Goal: Information Seeking & Learning: Check status

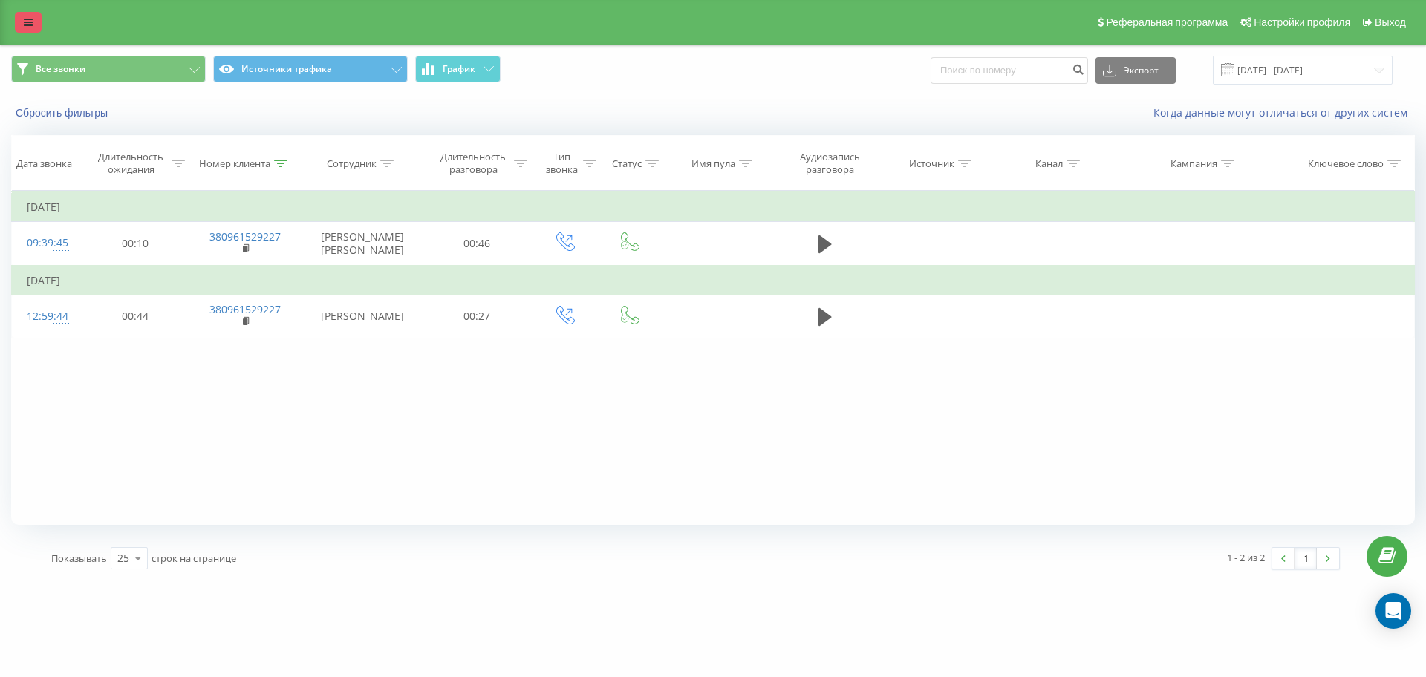
click at [21, 24] on link at bounding box center [28, 22] width 27 height 21
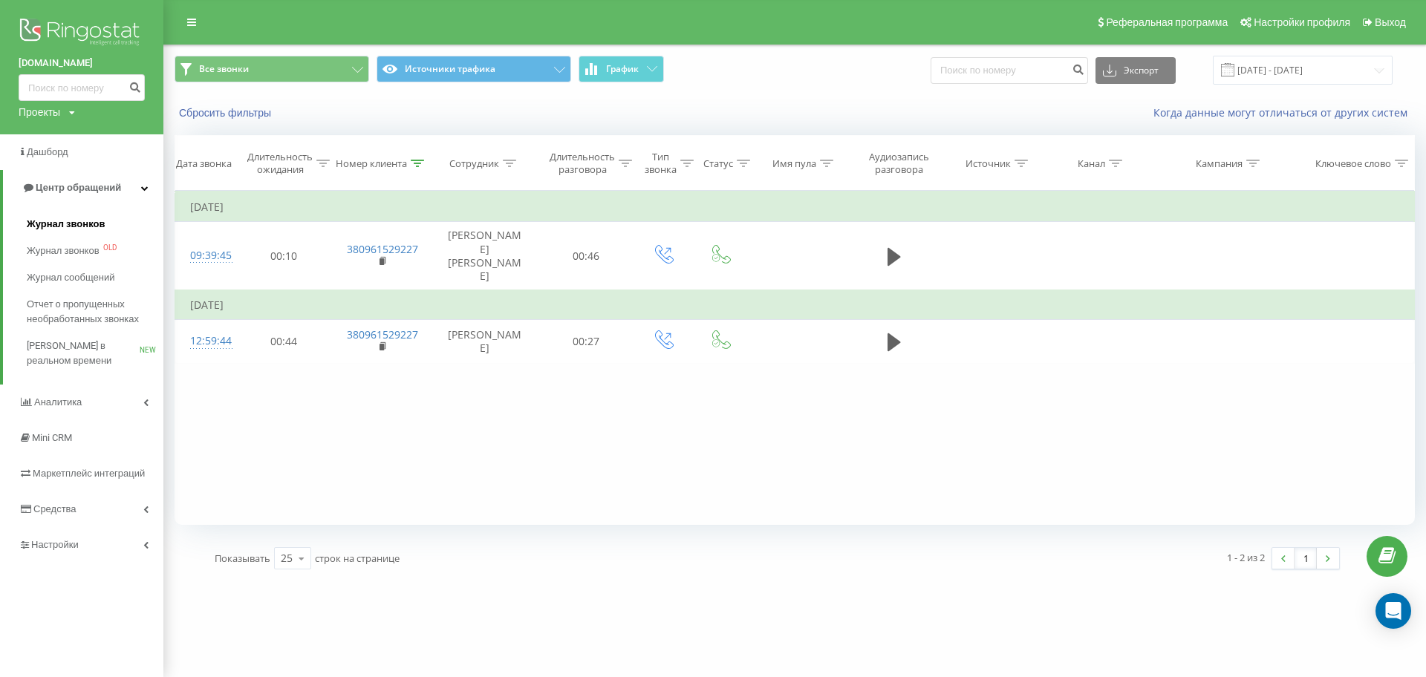
click at [60, 230] on span "Журнал звонков" at bounding box center [66, 224] width 78 height 15
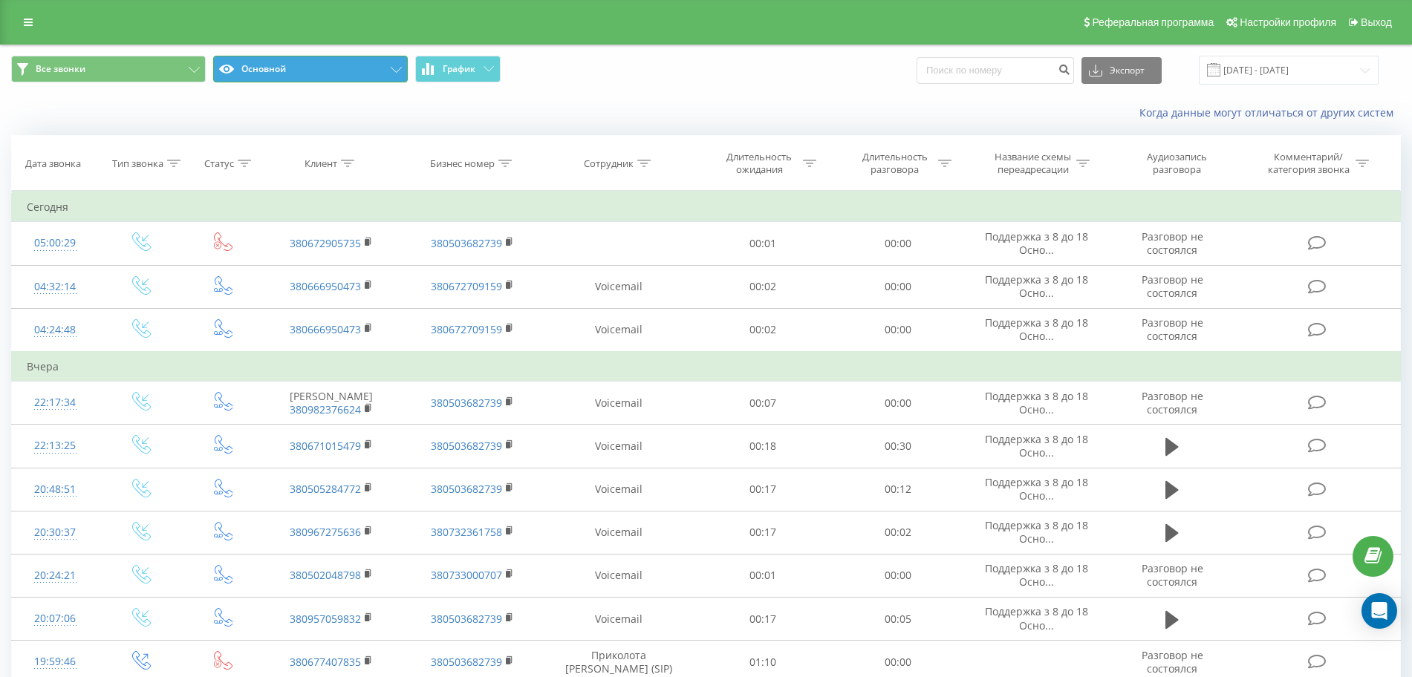
click at [275, 60] on button "Основной" at bounding box center [310, 69] width 195 height 27
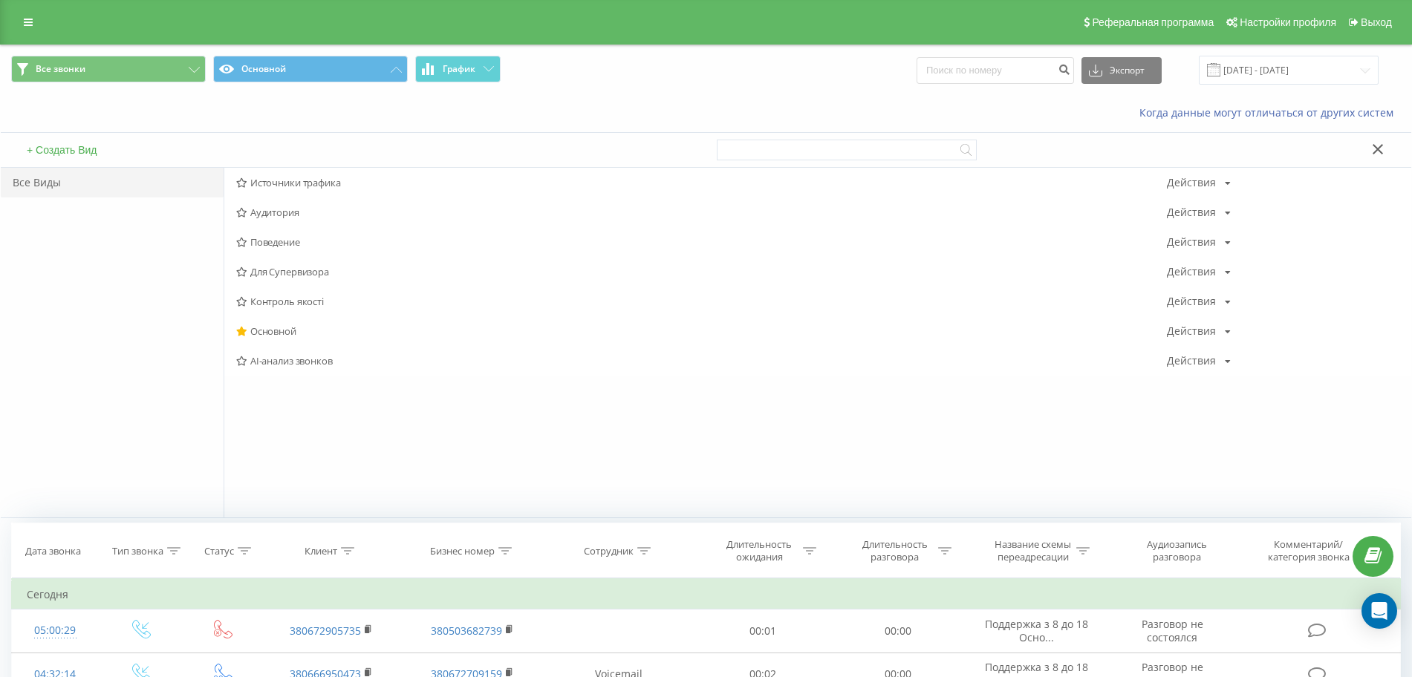
click at [272, 180] on span "Источники трафика" at bounding box center [701, 183] width 931 height 10
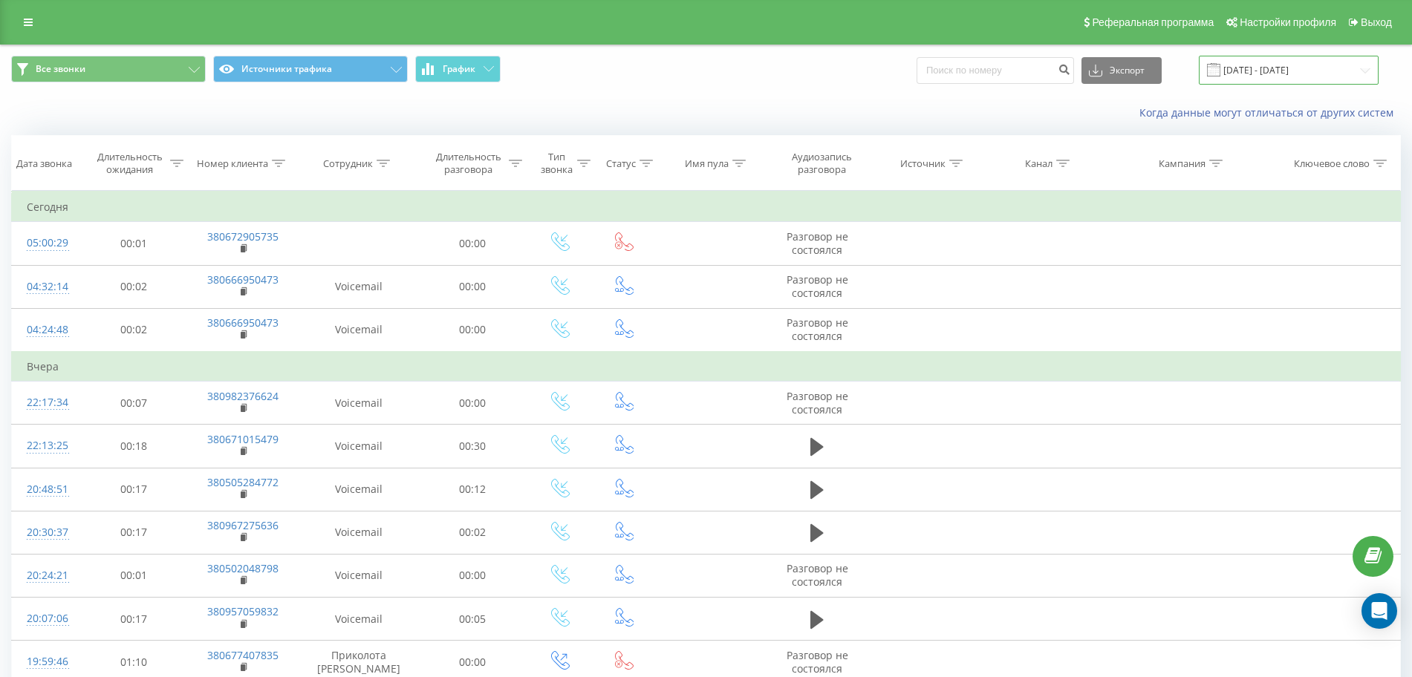
click at [1316, 71] on input "22.08.2025 - 22.09.2025" at bounding box center [1289, 70] width 180 height 29
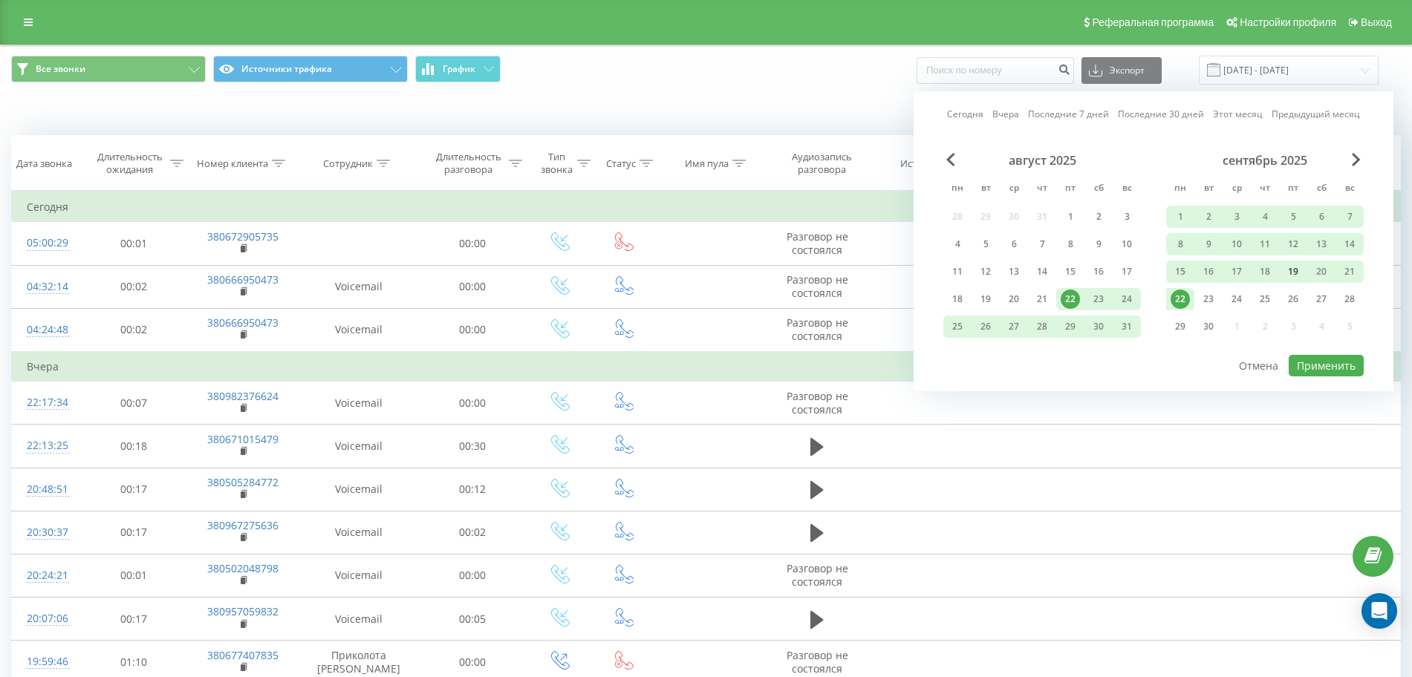
click at [1295, 272] on div "19" at bounding box center [1292, 271] width 19 height 19
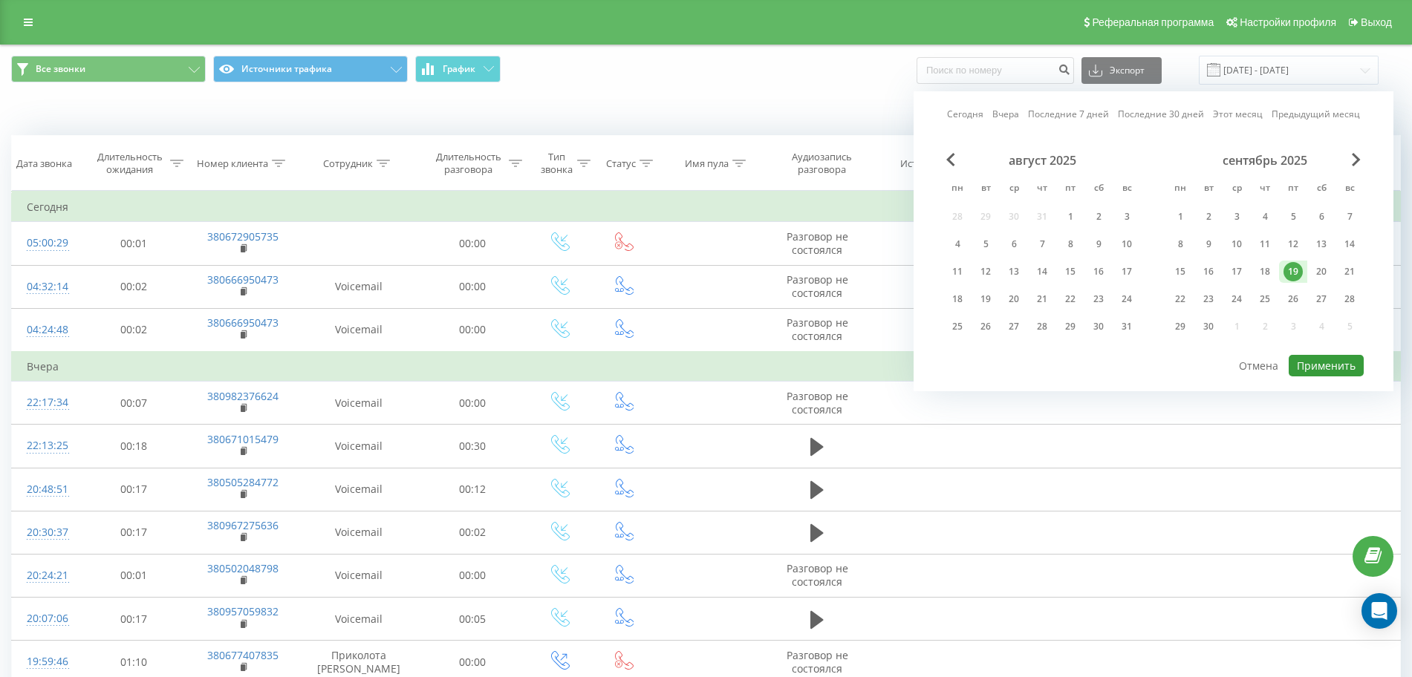
click at [1330, 362] on button "Применить" at bounding box center [1326, 366] width 75 height 22
type input "[DATE] - [DATE]"
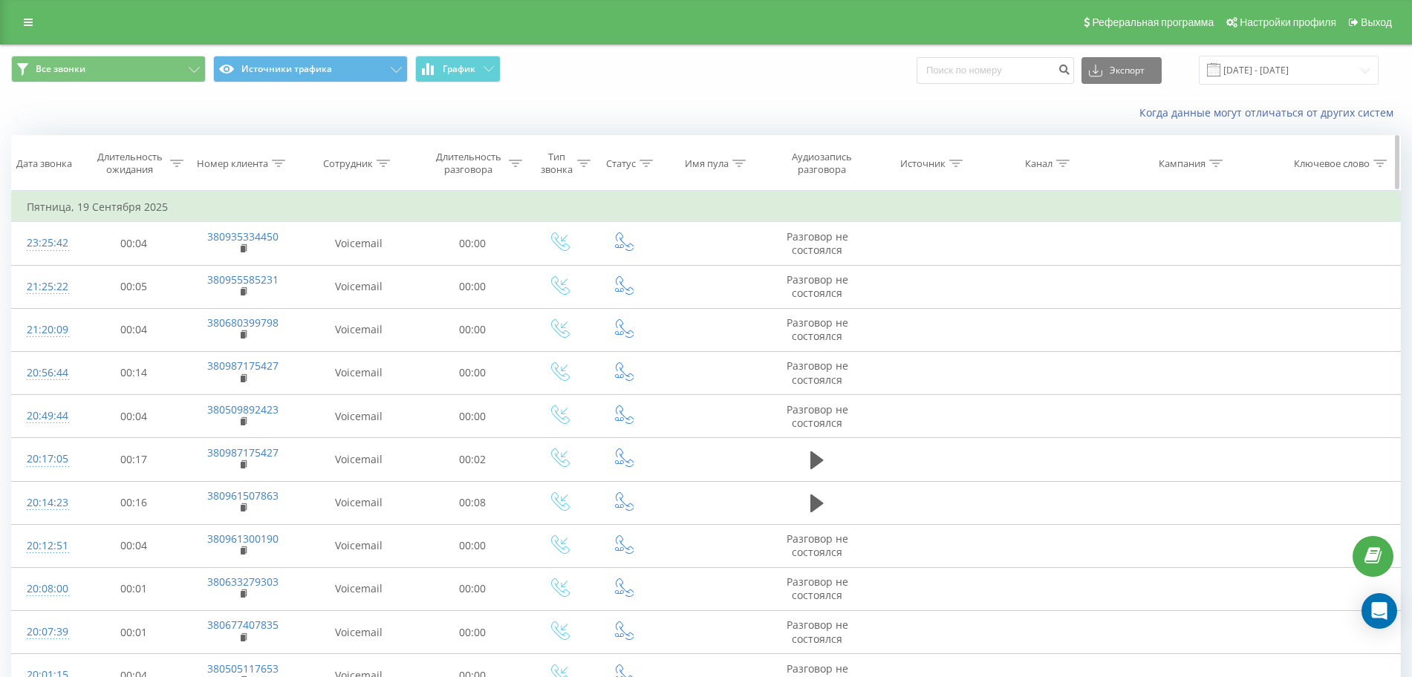
click at [380, 163] on icon at bounding box center [383, 163] width 13 height 7
click at [361, 276] on input "text" at bounding box center [358, 270] width 131 height 26
click button "OK" at bounding box center [390, 299] width 63 height 19
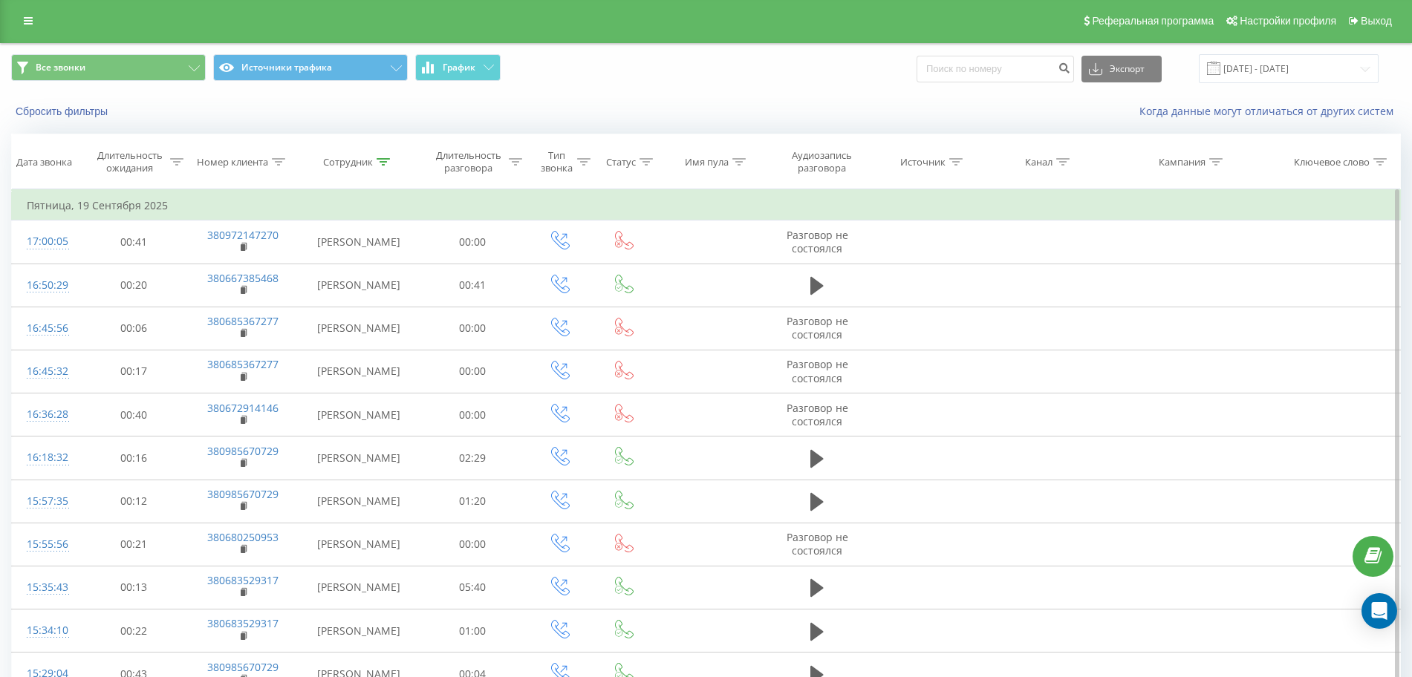
scroll to position [681, 0]
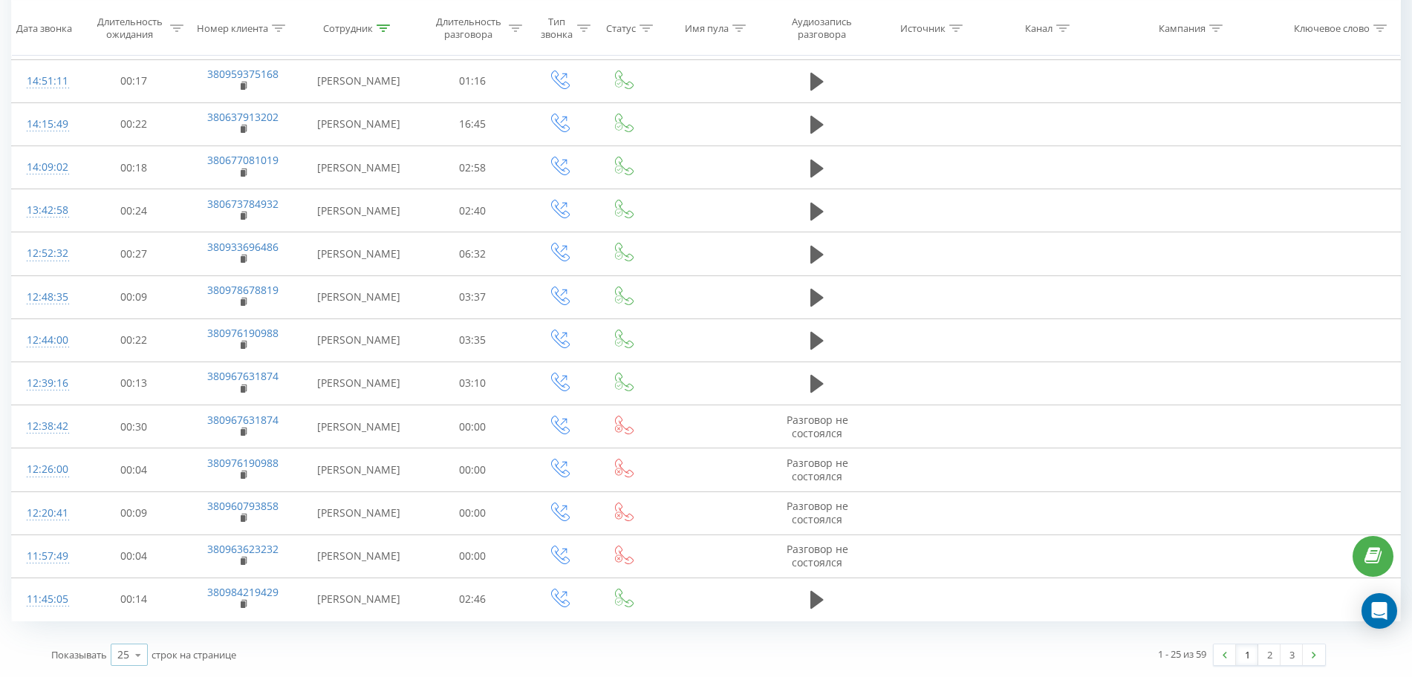
click at [123, 651] on div "25" at bounding box center [123, 655] width 12 height 15
click at [132, 633] on span "100" at bounding box center [126, 634] width 18 height 14
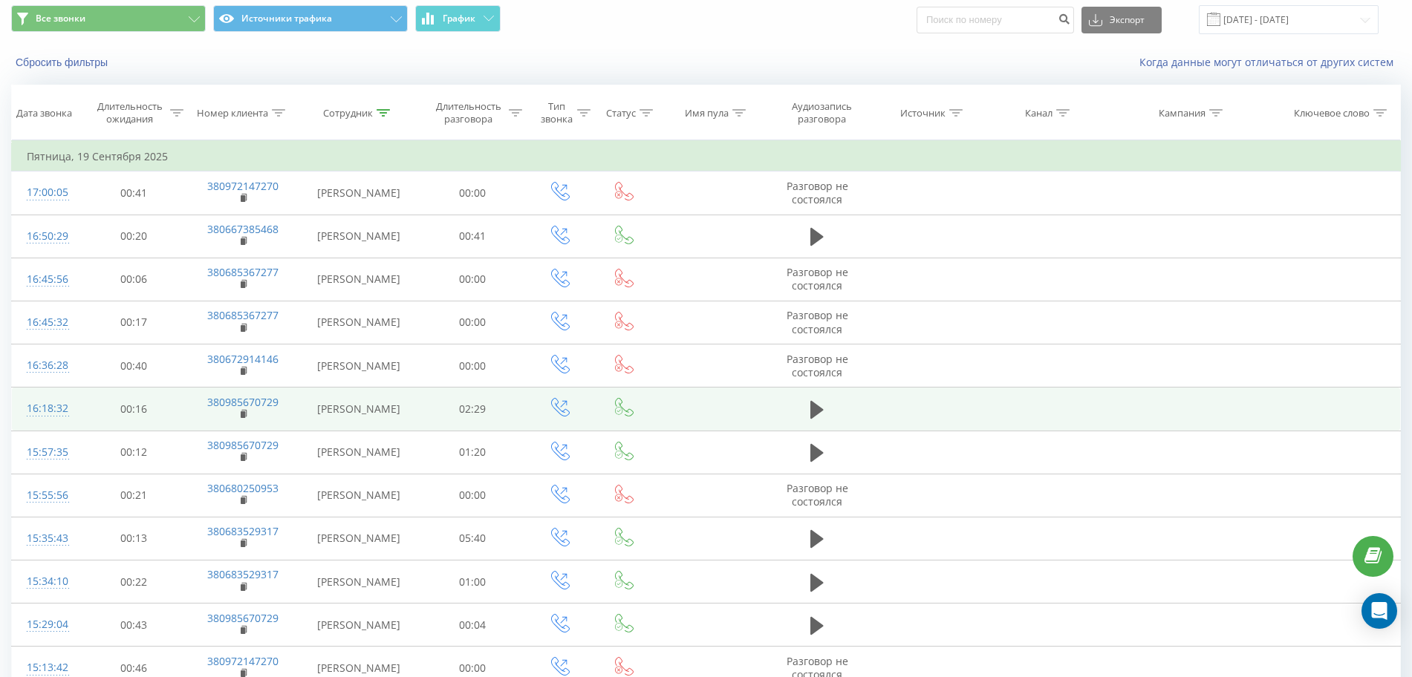
scroll to position [31, 0]
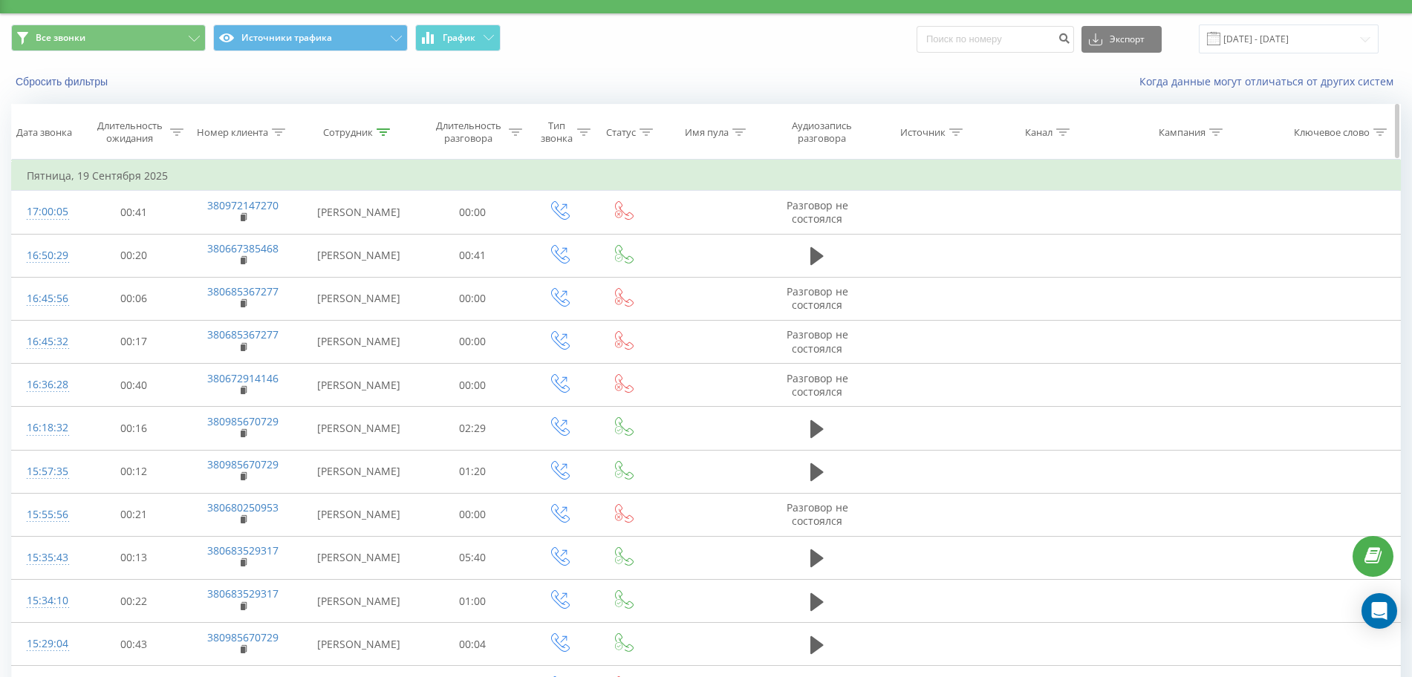
click at [383, 134] on icon at bounding box center [383, 131] width 13 height 7
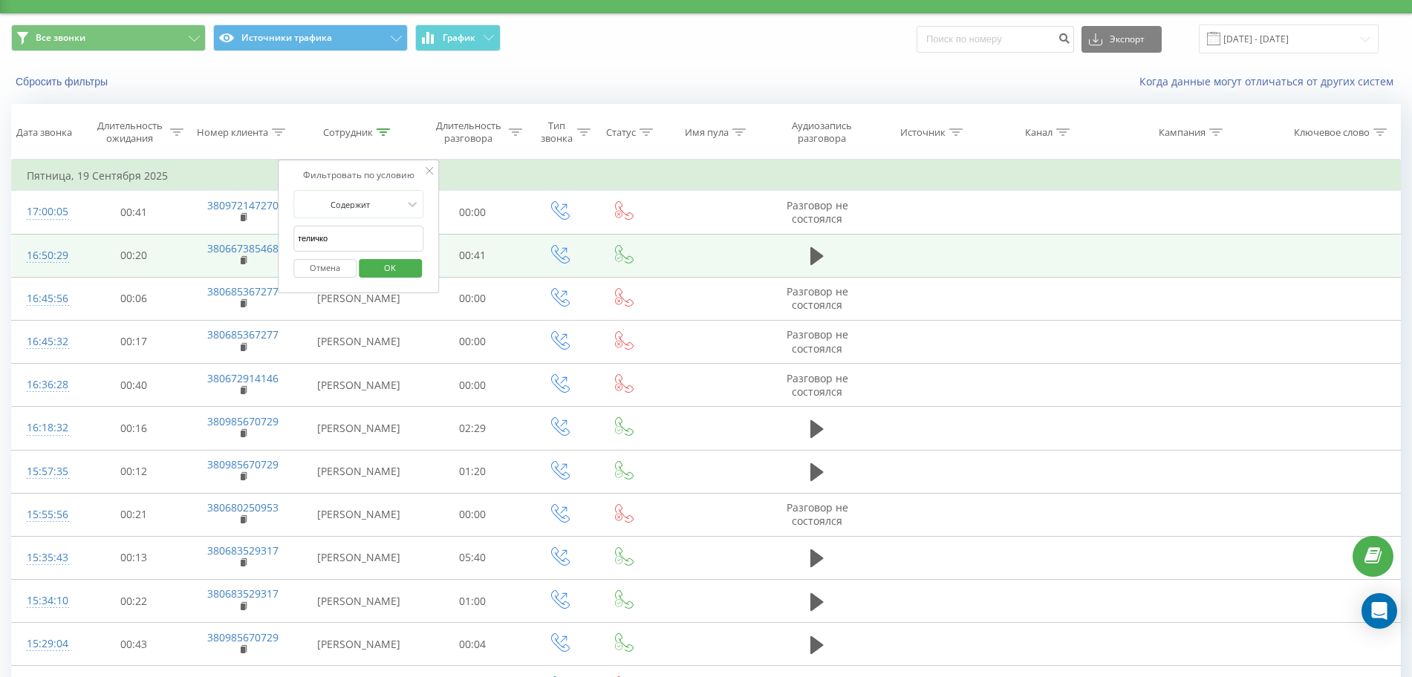
click button "OK" at bounding box center [390, 268] width 63 height 19
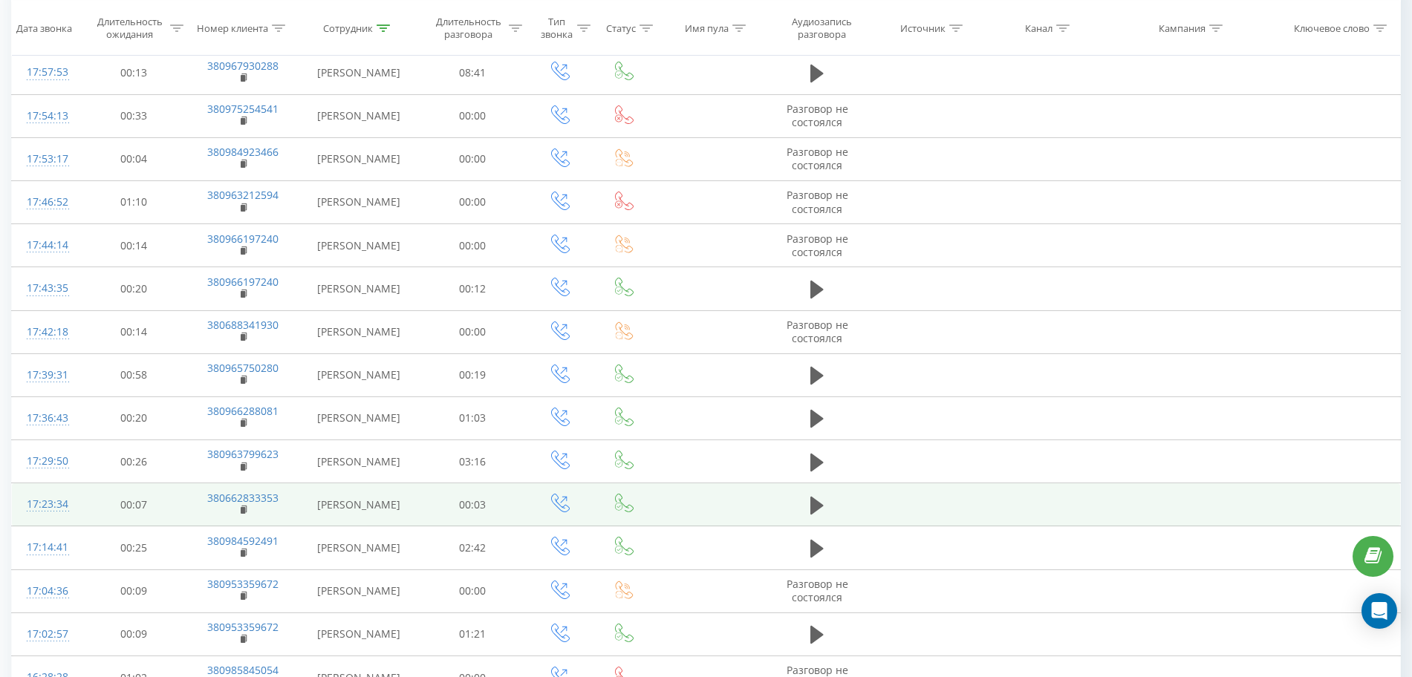
scroll to position [78, 0]
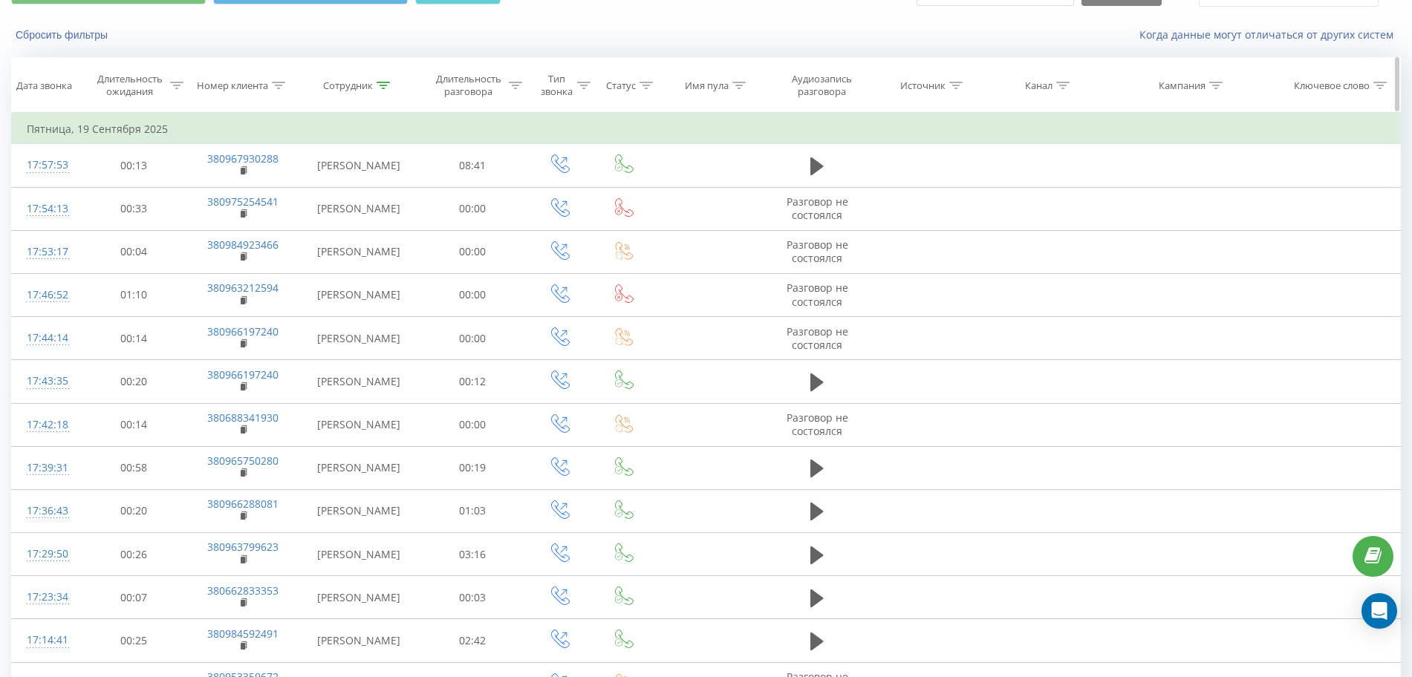
click at [385, 82] on icon at bounding box center [383, 85] width 13 height 7
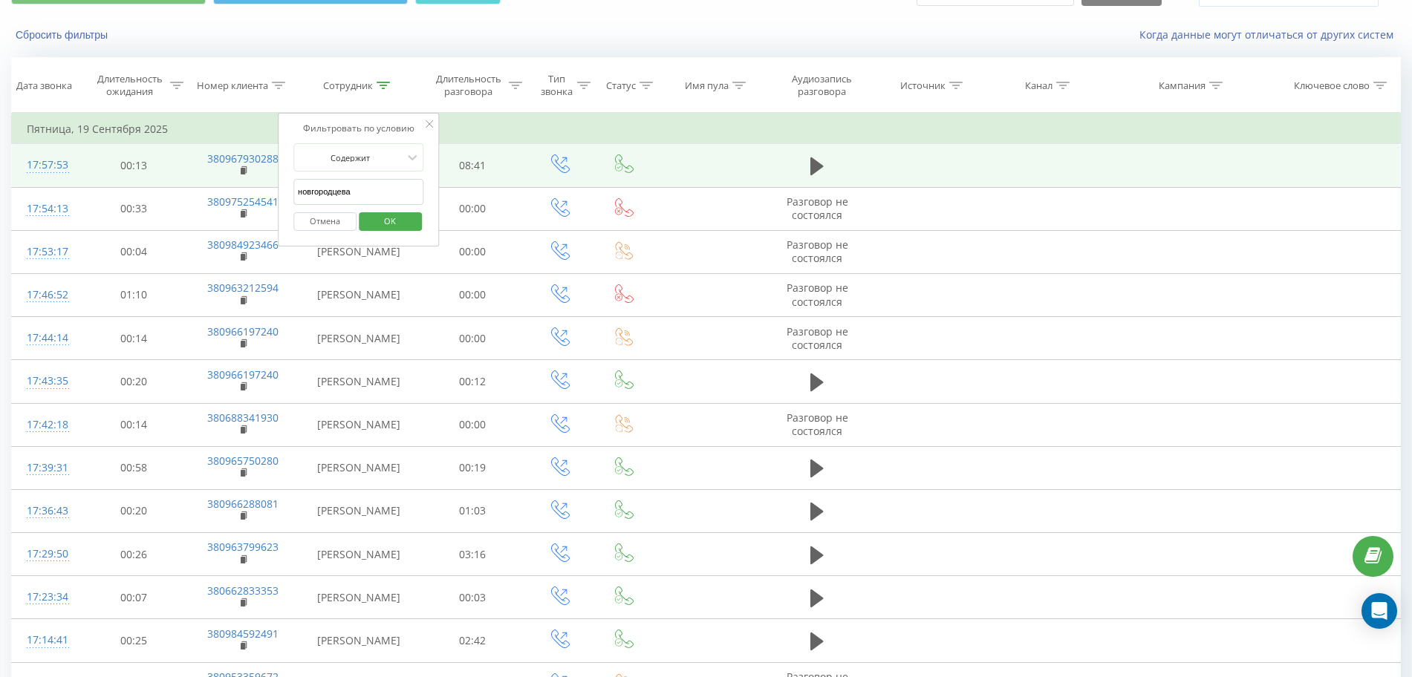
drag, startPoint x: 356, startPoint y: 195, endPoint x: 212, endPoint y: 181, distance: 144.0
click button "OK" at bounding box center [390, 221] width 63 height 19
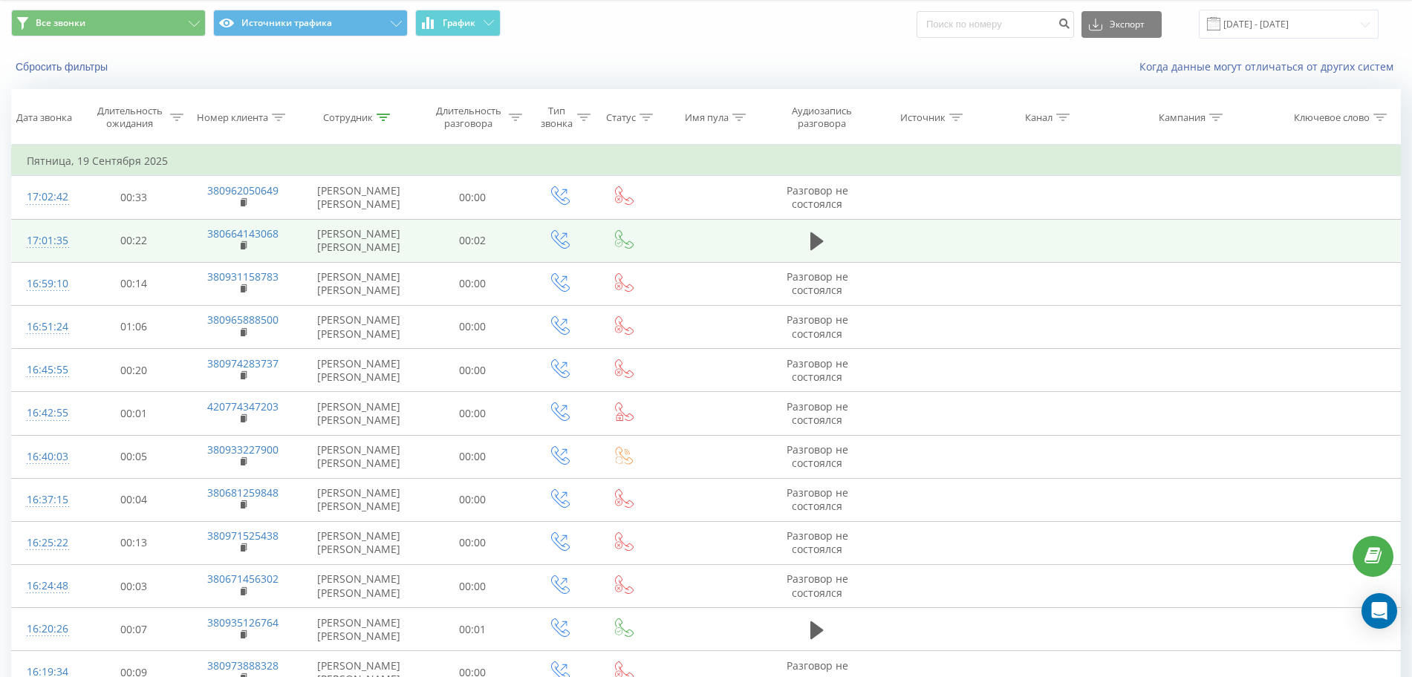
scroll to position [22, 0]
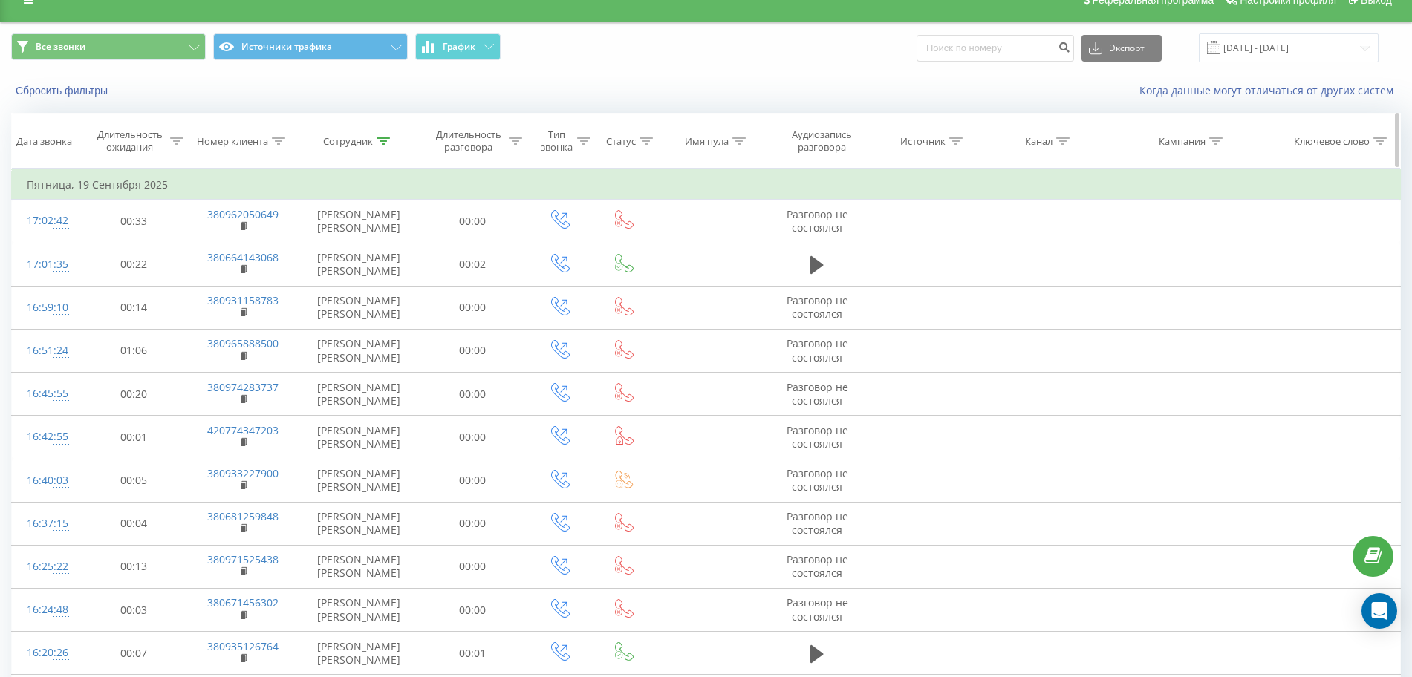
click at [384, 140] on icon at bounding box center [383, 140] width 13 height 7
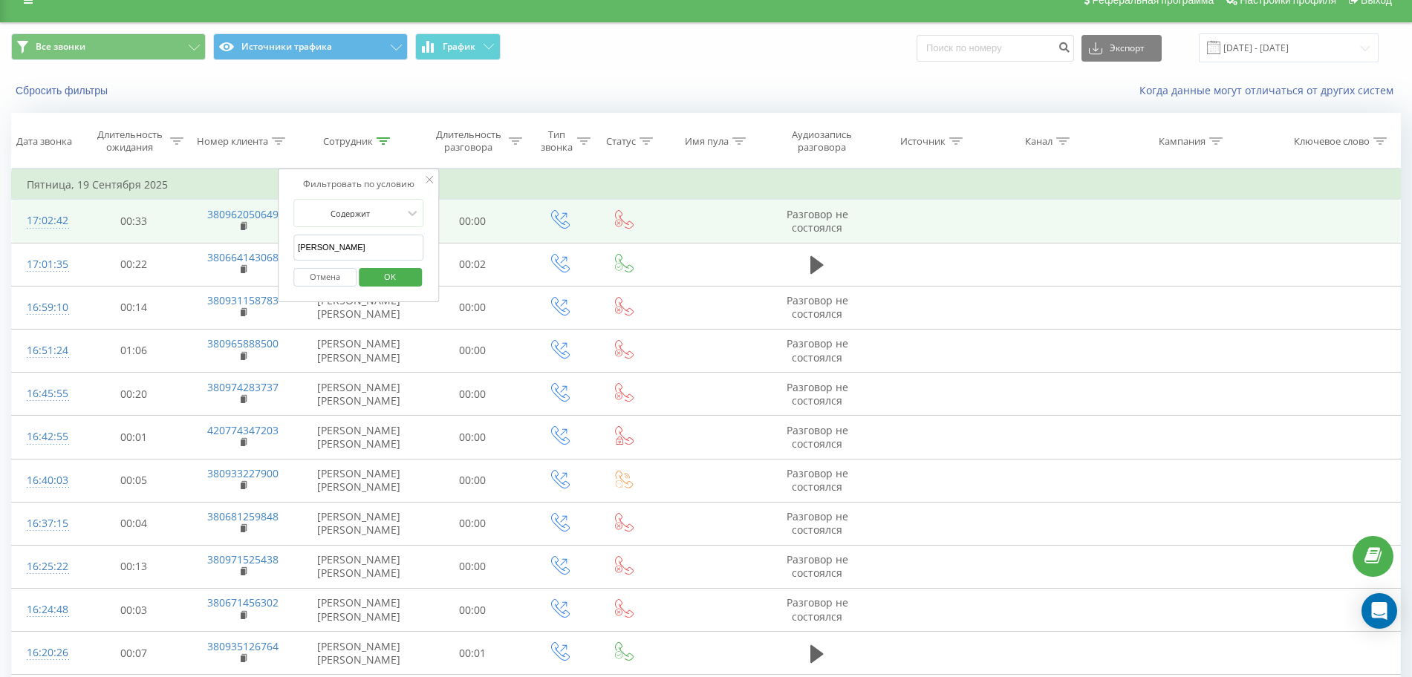
drag, startPoint x: 365, startPoint y: 247, endPoint x: 99, endPoint y: 247, distance: 265.9
click button "OK" at bounding box center [390, 277] width 63 height 19
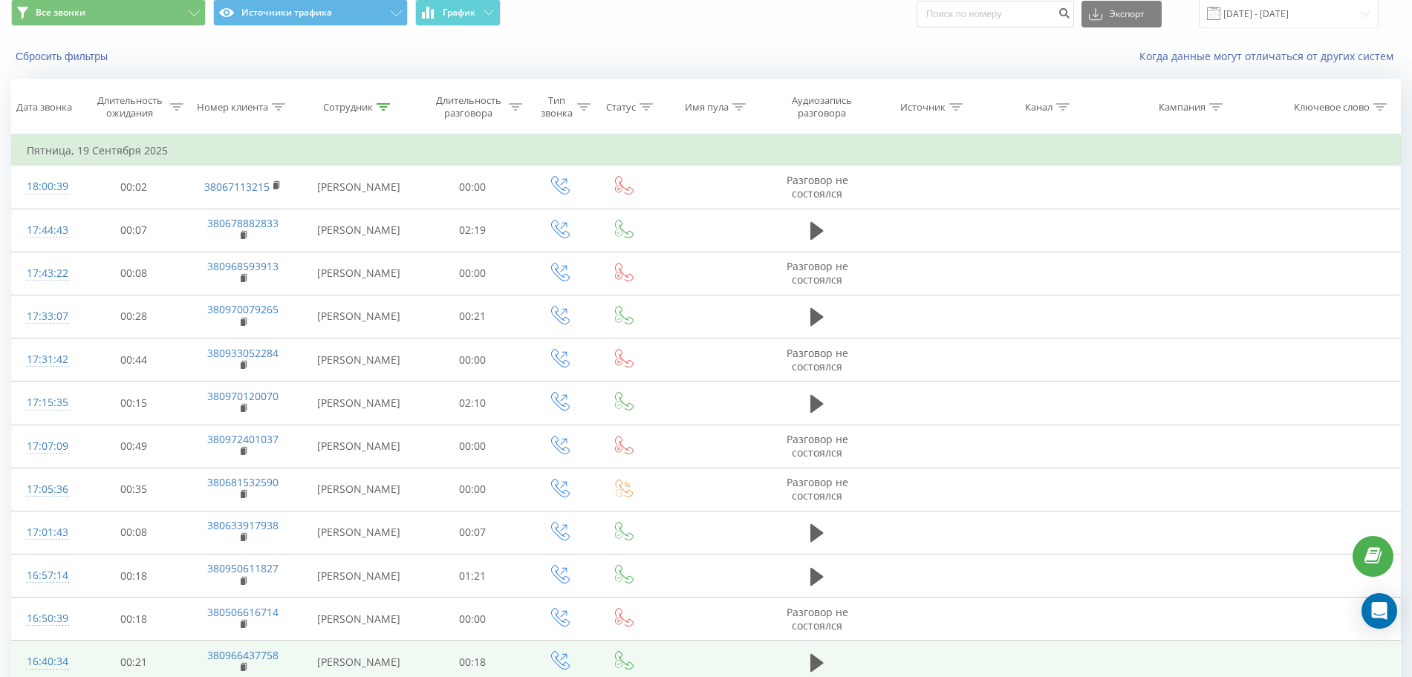
scroll to position [44, 0]
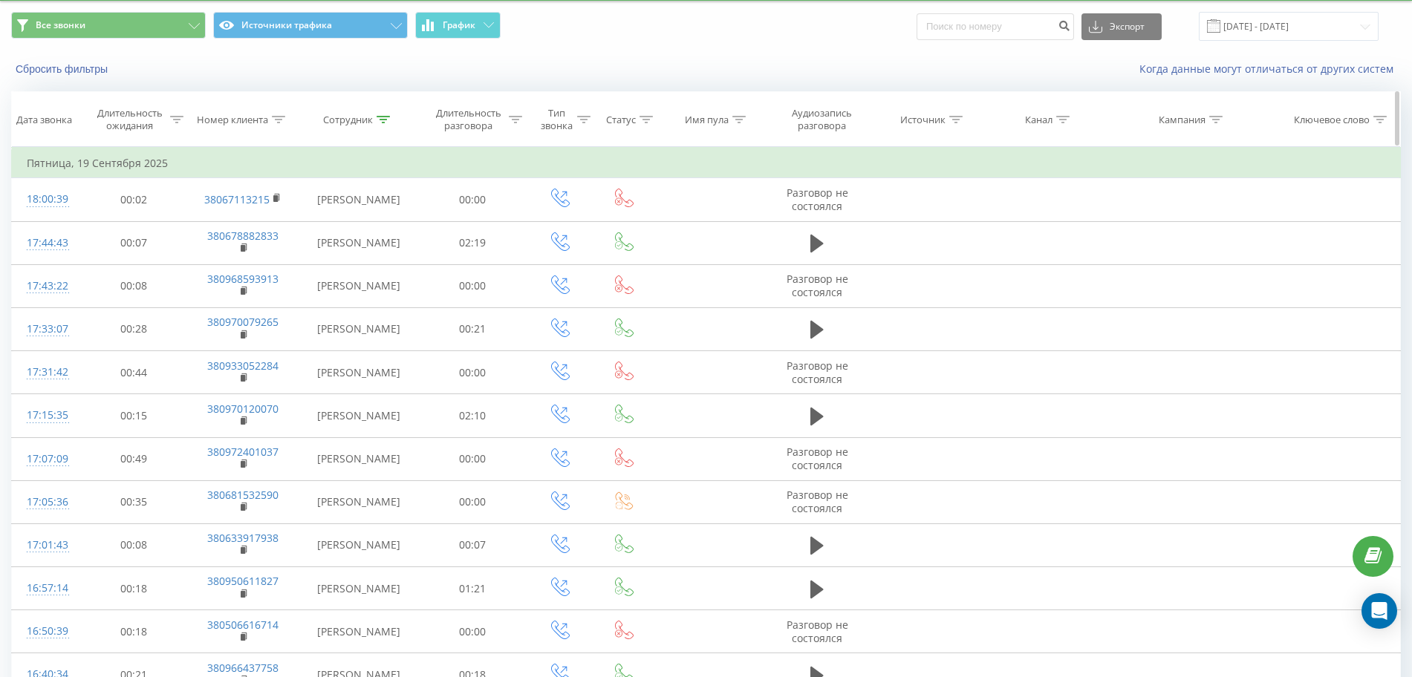
click at [385, 122] on icon at bounding box center [383, 119] width 13 height 7
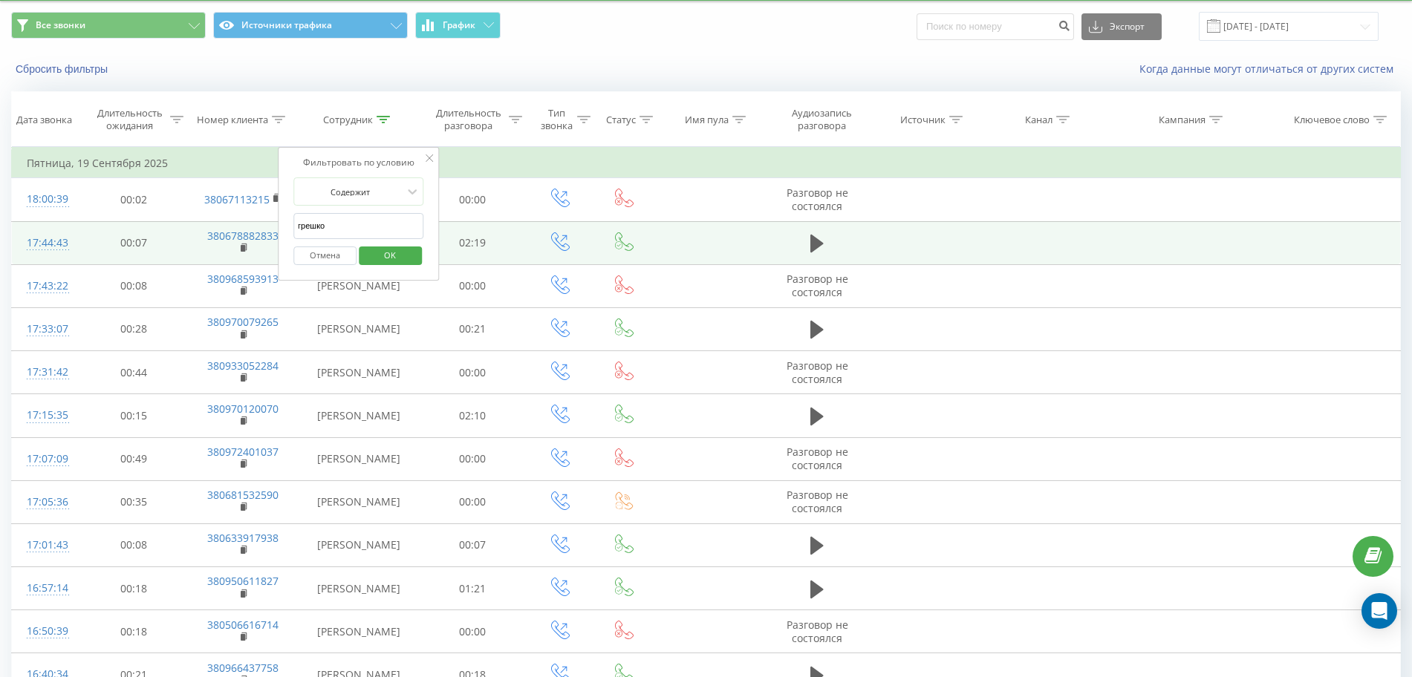
drag, startPoint x: 351, startPoint y: 235, endPoint x: 191, endPoint y: 234, distance: 160.4
click button "OK" at bounding box center [390, 256] width 63 height 19
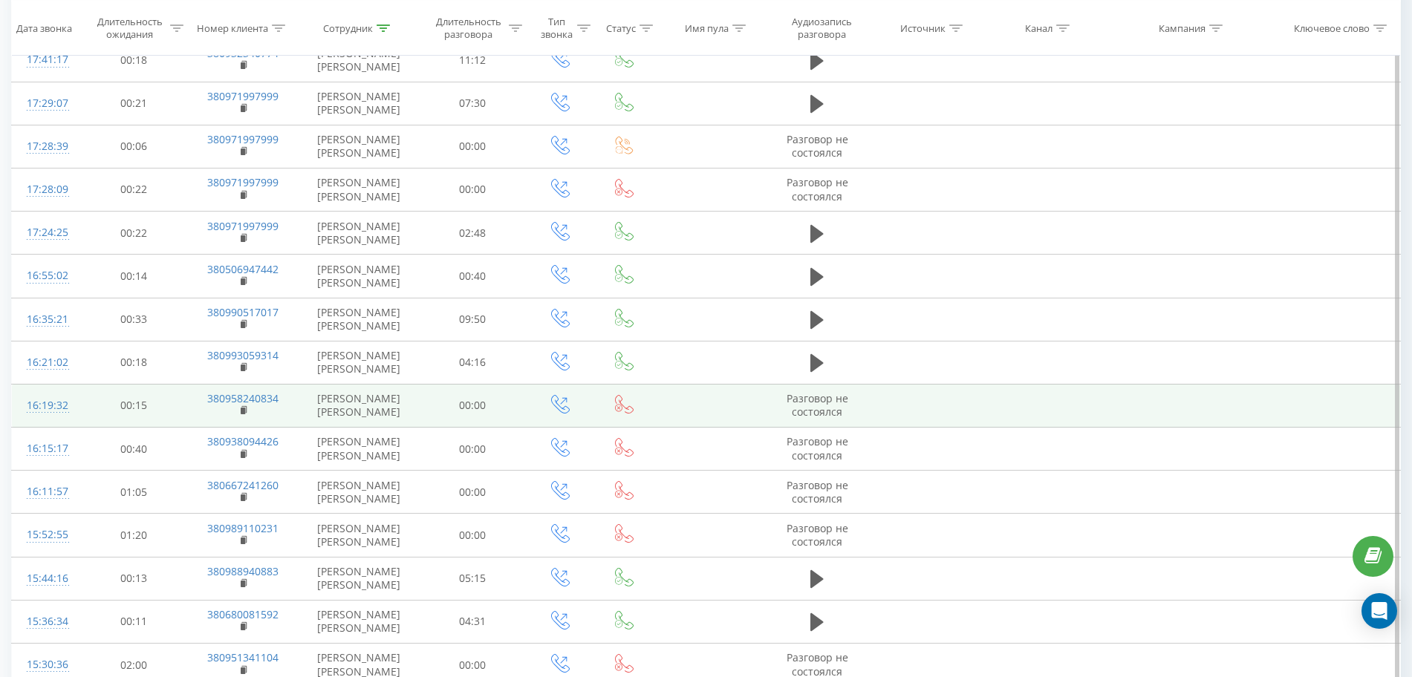
scroll to position [91, 0]
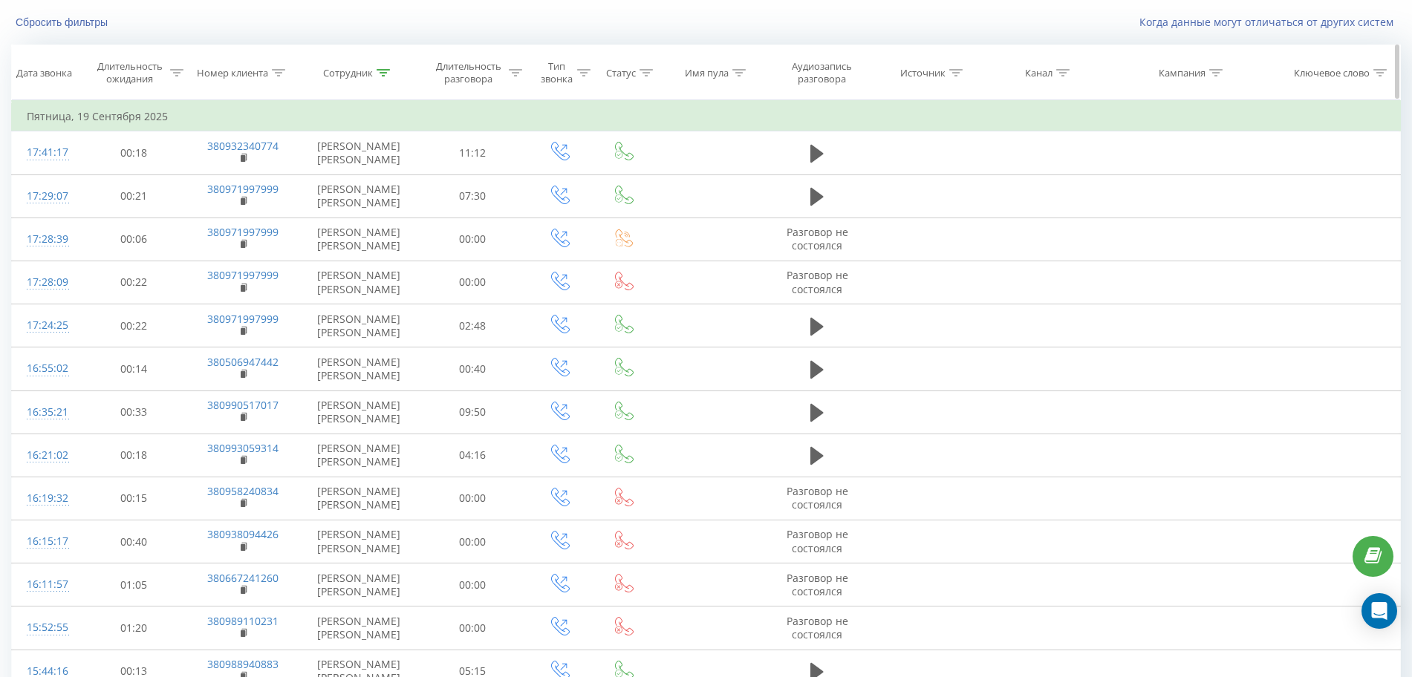
click at [385, 74] on icon at bounding box center [383, 72] width 13 height 7
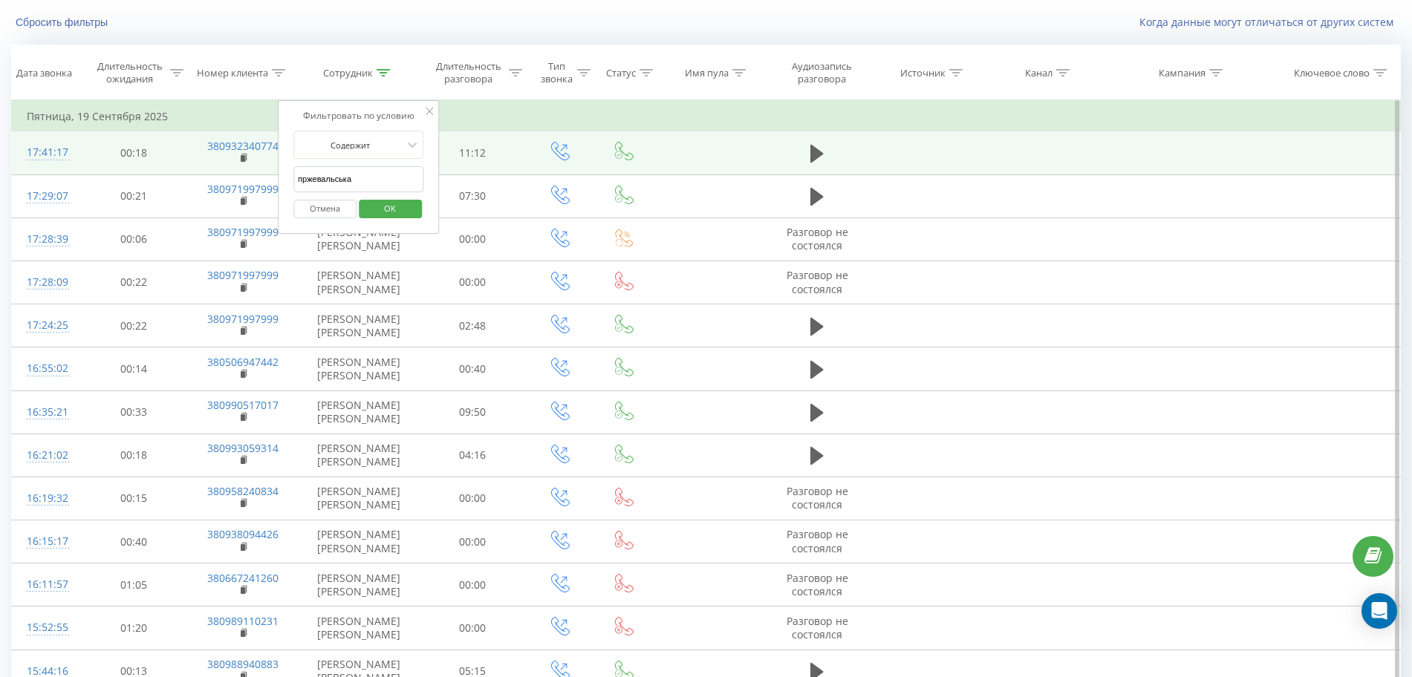
drag, startPoint x: 390, startPoint y: 182, endPoint x: 128, endPoint y: 172, distance: 261.6
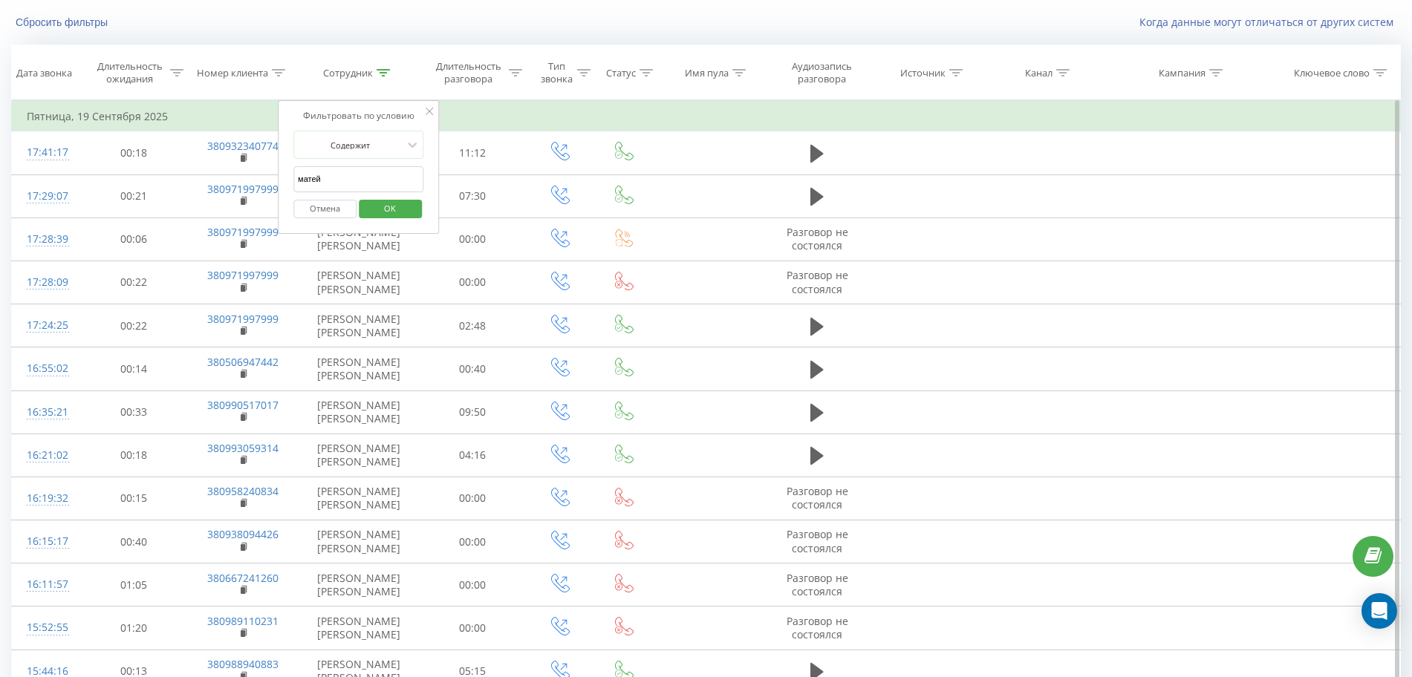
click at [386, 213] on span "OK" at bounding box center [390, 208] width 42 height 23
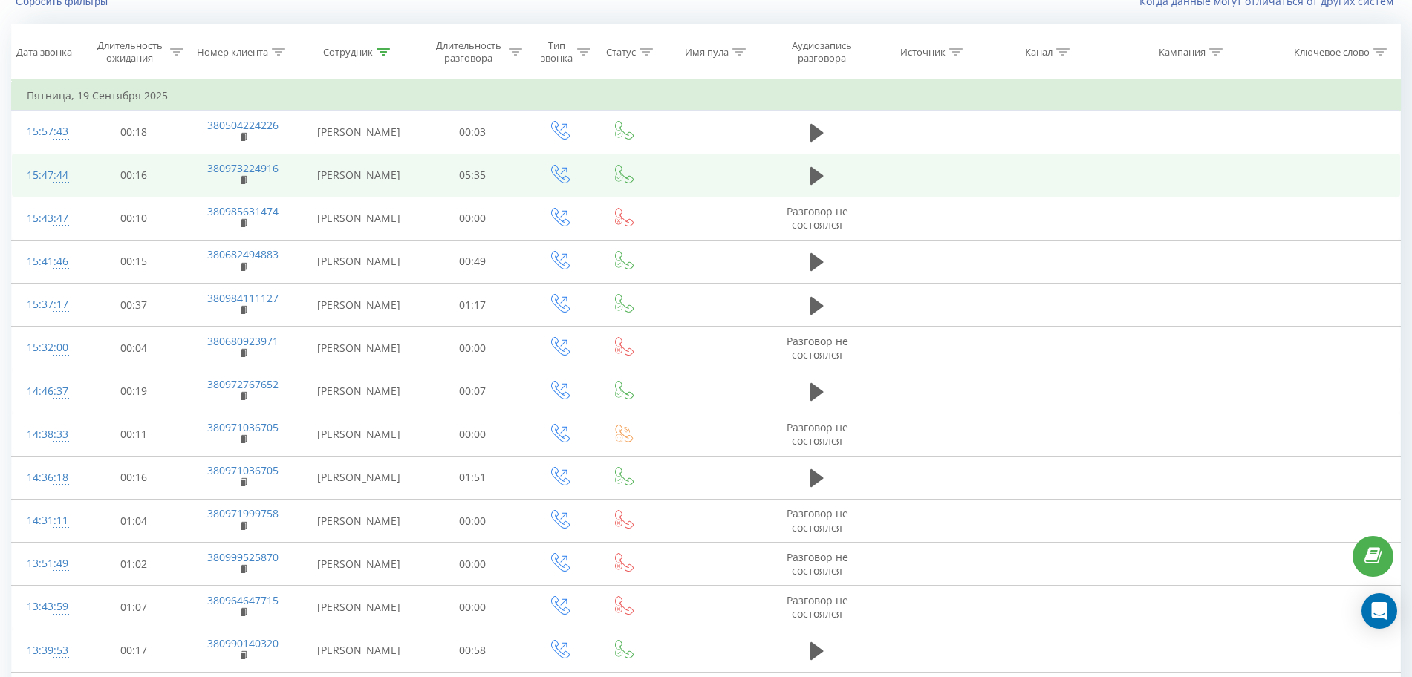
scroll to position [85, 0]
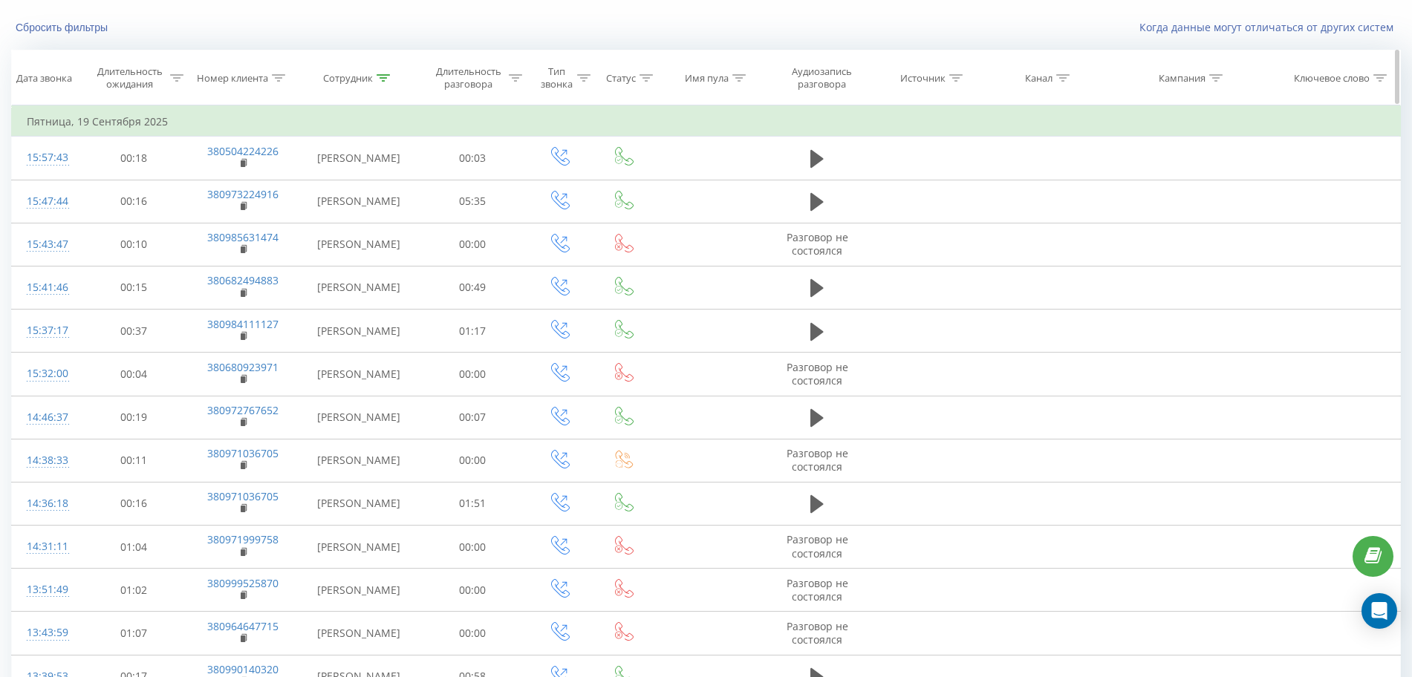
click at [390, 78] on icon at bounding box center [383, 77] width 13 height 7
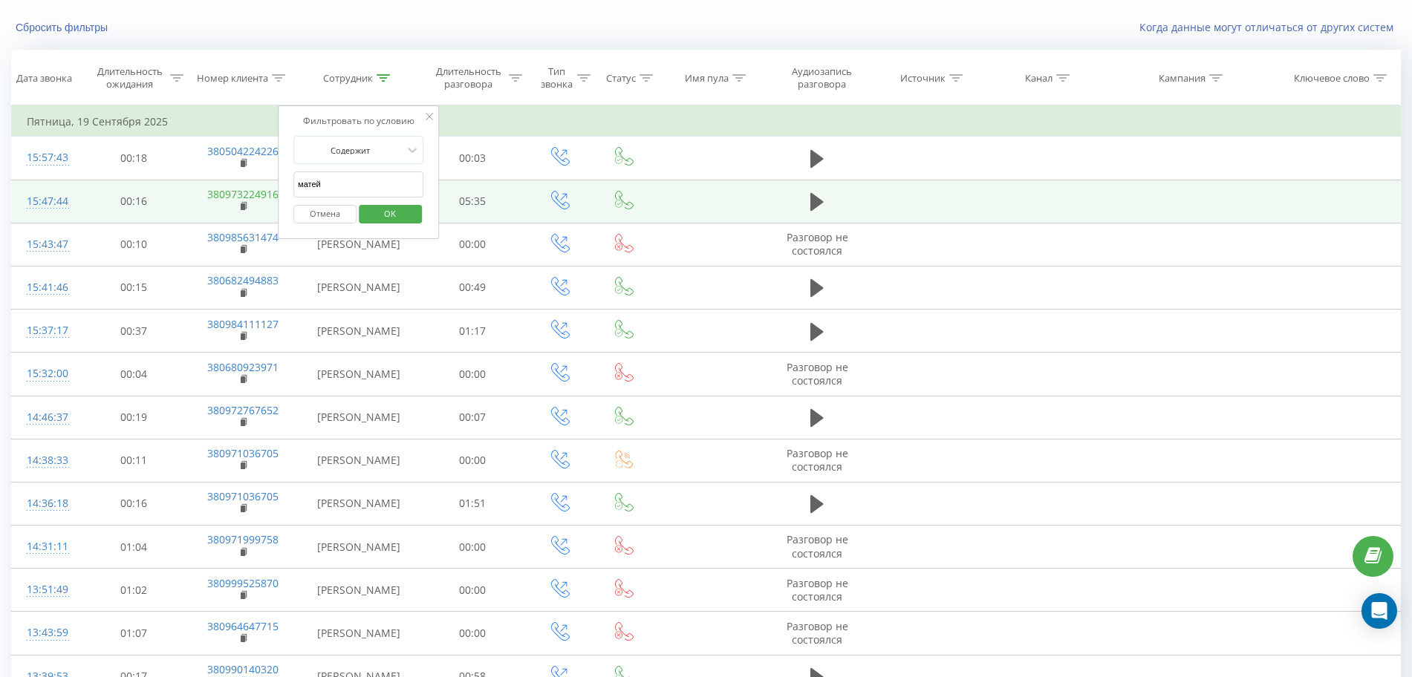
drag, startPoint x: 313, startPoint y: 180, endPoint x: 221, endPoint y: 188, distance: 92.4
type input "[PERSON_NAME]"
click button "OK" at bounding box center [390, 214] width 63 height 19
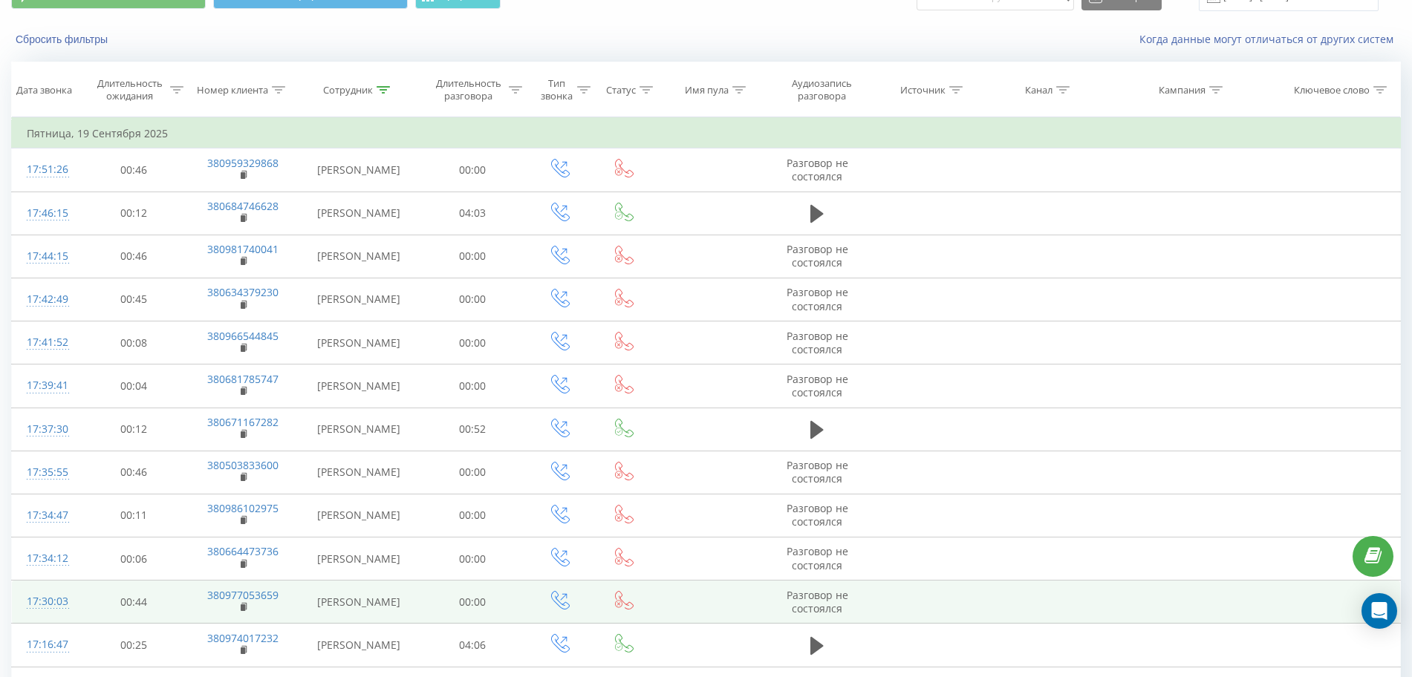
scroll to position [56, 0]
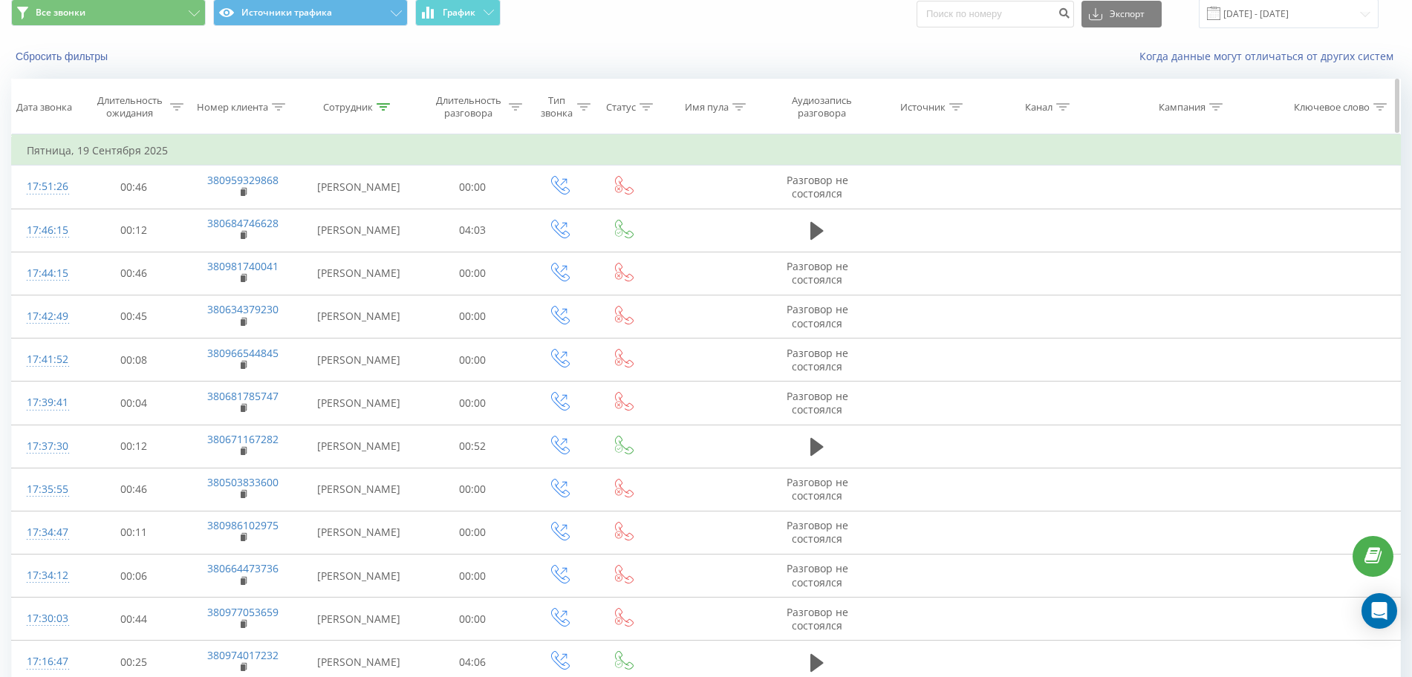
click at [278, 105] on icon at bounding box center [278, 106] width 13 height 7
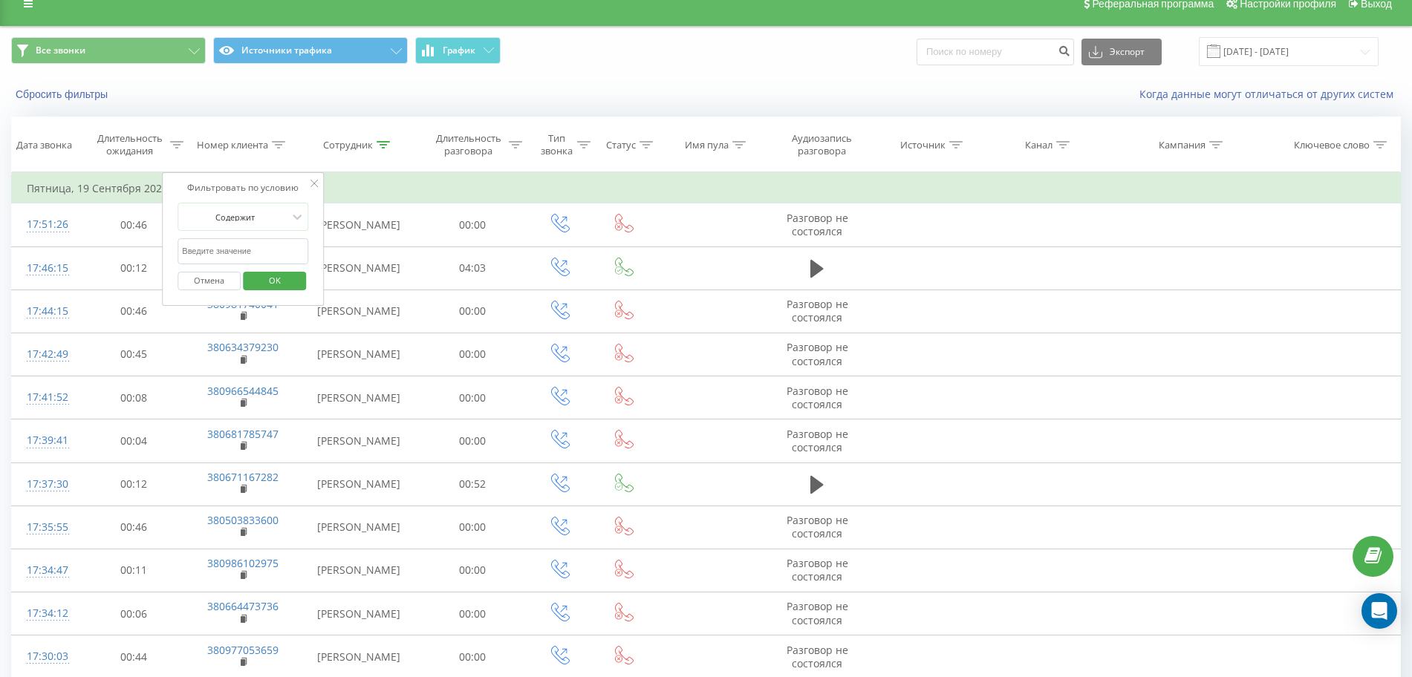
scroll to position [0, 0]
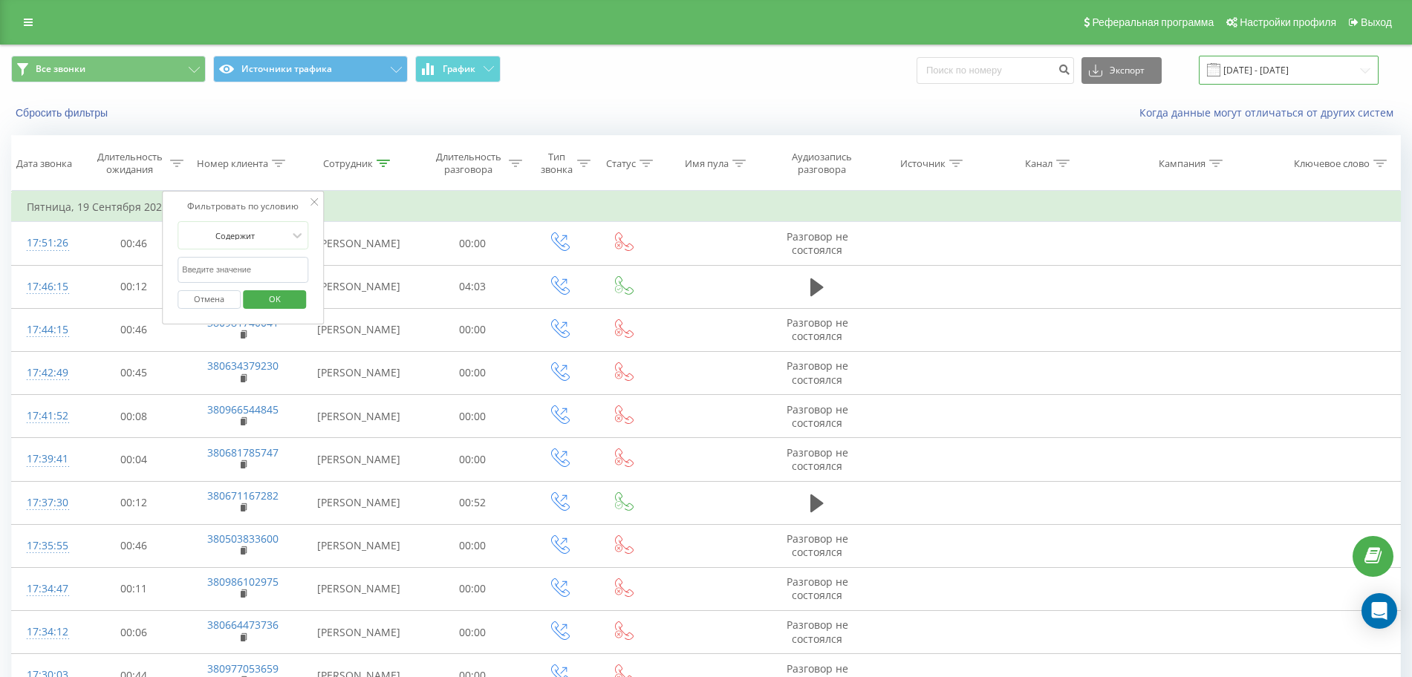
click at [1280, 68] on input "[DATE] - [DATE]" at bounding box center [1289, 70] width 180 height 29
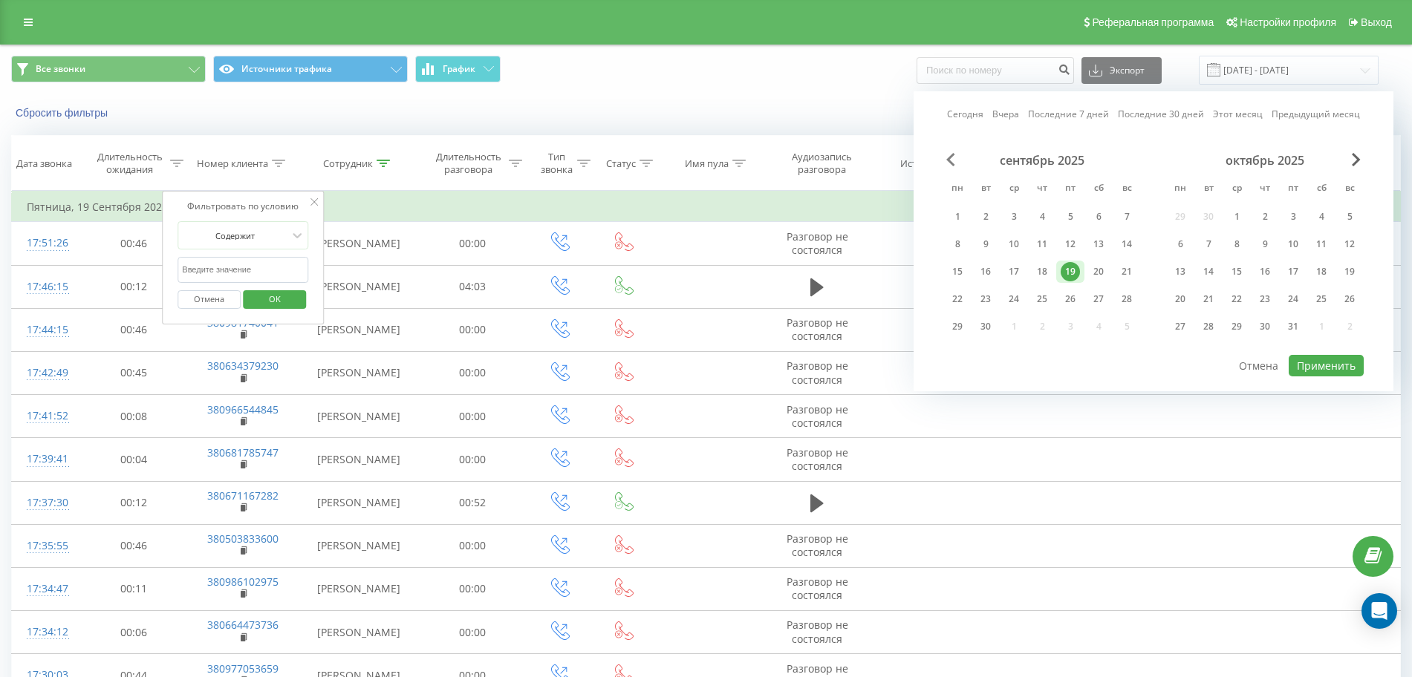
click at [952, 156] on span "Previous Month" at bounding box center [950, 159] width 9 height 13
click at [1071, 214] on div "1" at bounding box center [1070, 216] width 19 height 19
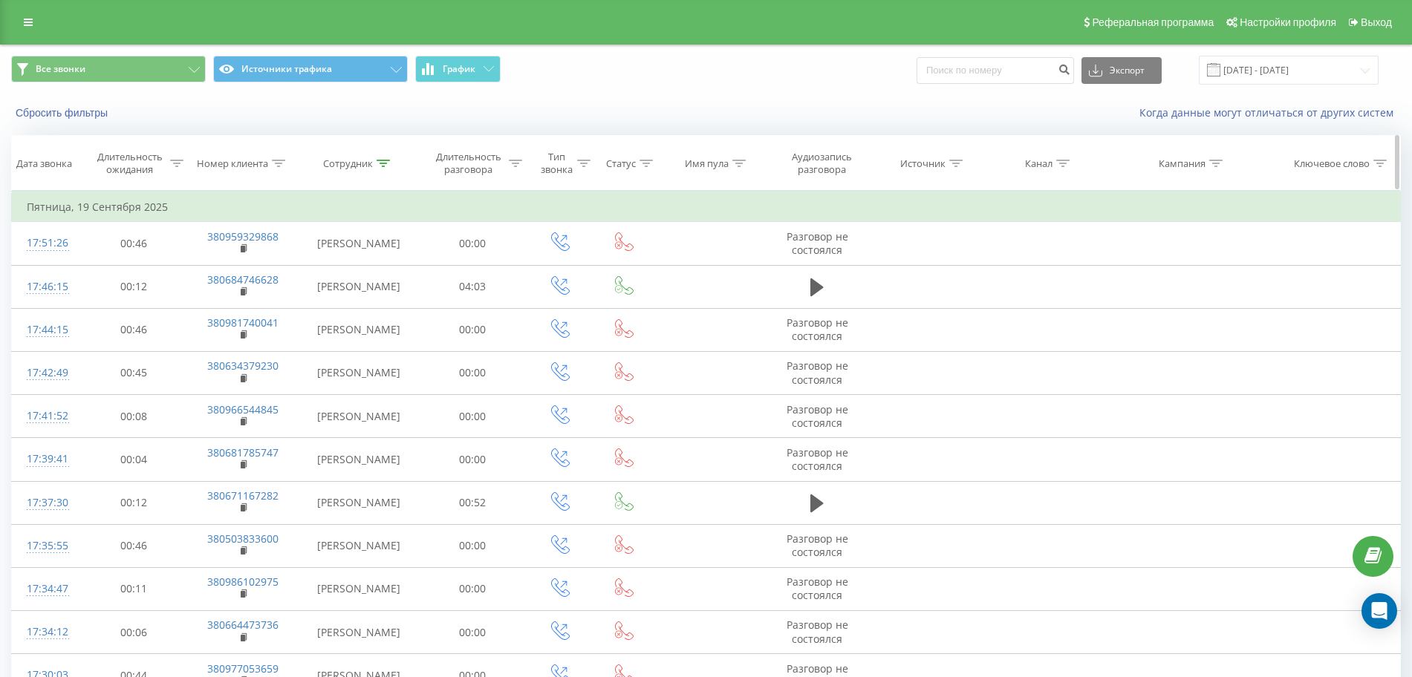
click at [279, 160] on icon at bounding box center [278, 163] width 13 height 7
click at [267, 264] on input "text" at bounding box center [243, 270] width 131 height 26
paste input "380967930288"
type input "380967930288"
click button "OK" at bounding box center [274, 299] width 63 height 19
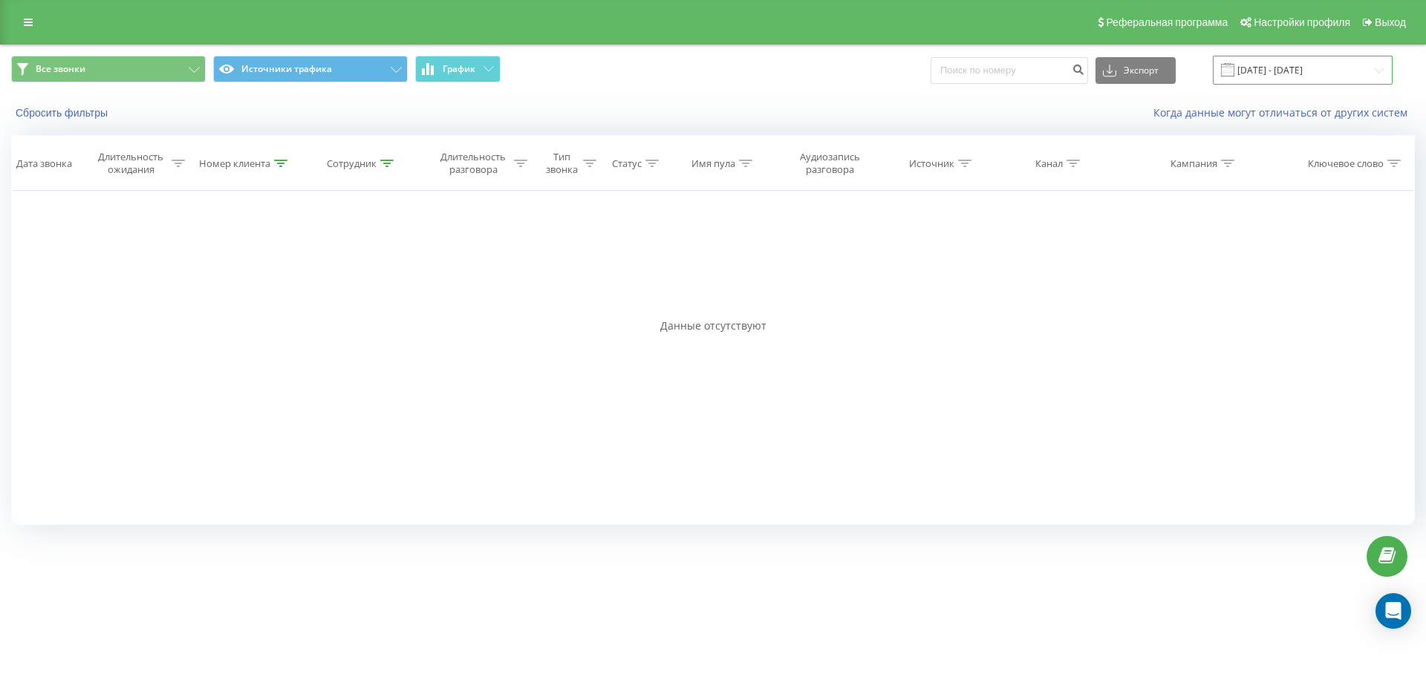
click at [1284, 71] on input "[DATE] - [DATE]" at bounding box center [1303, 70] width 180 height 29
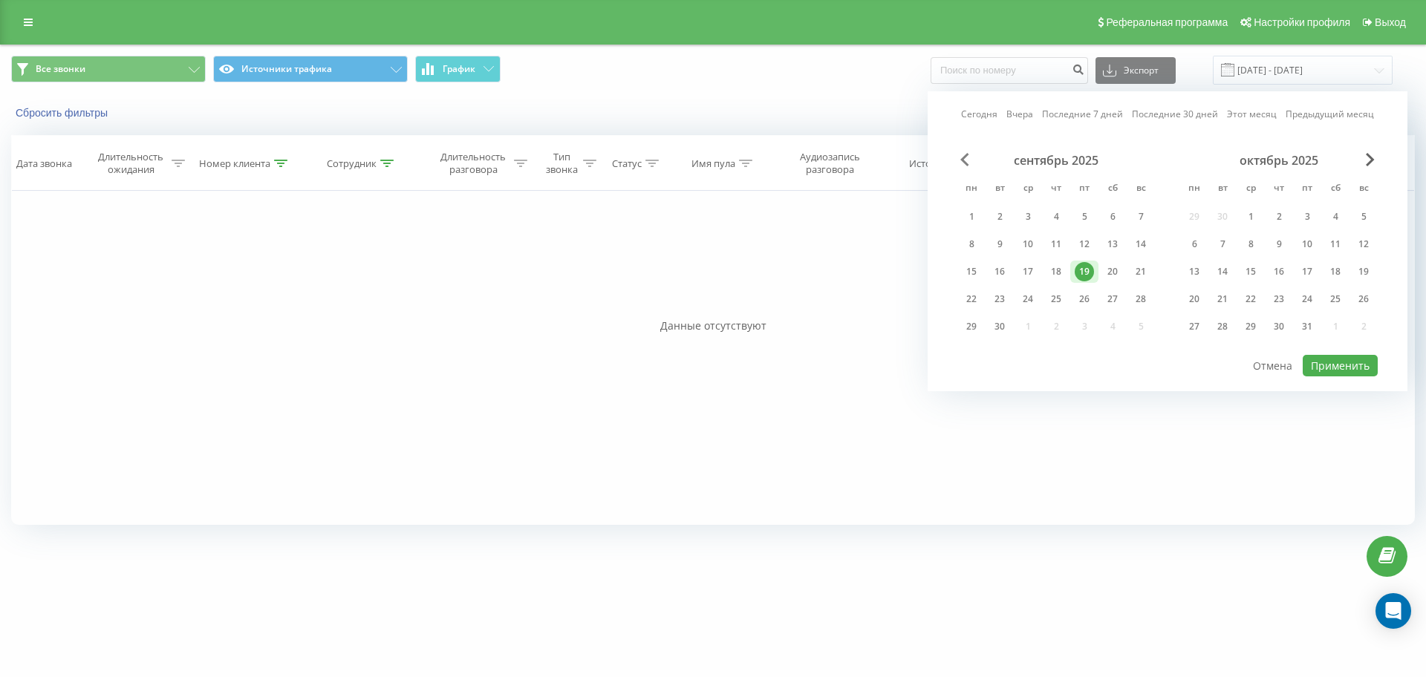
click at [964, 160] on span "Previous Month" at bounding box center [964, 159] width 9 height 13
drag, startPoint x: 1084, startPoint y: 219, endPoint x: 1286, endPoint y: 256, distance: 205.3
click at [1085, 219] on div "1" at bounding box center [1084, 216] width 19 height 19
click at [1309, 273] on div "19" at bounding box center [1307, 271] width 19 height 19
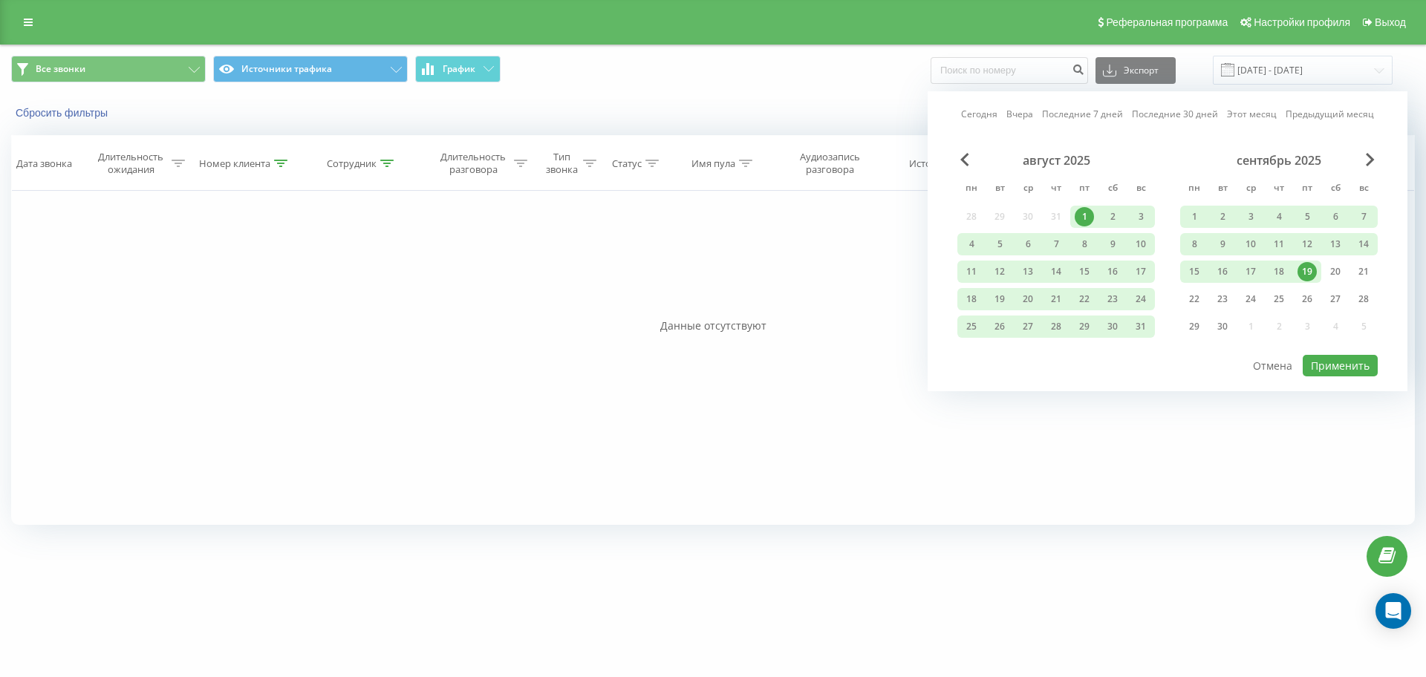
click at [1084, 211] on div "1" at bounding box center [1084, 216] width 19 height 19
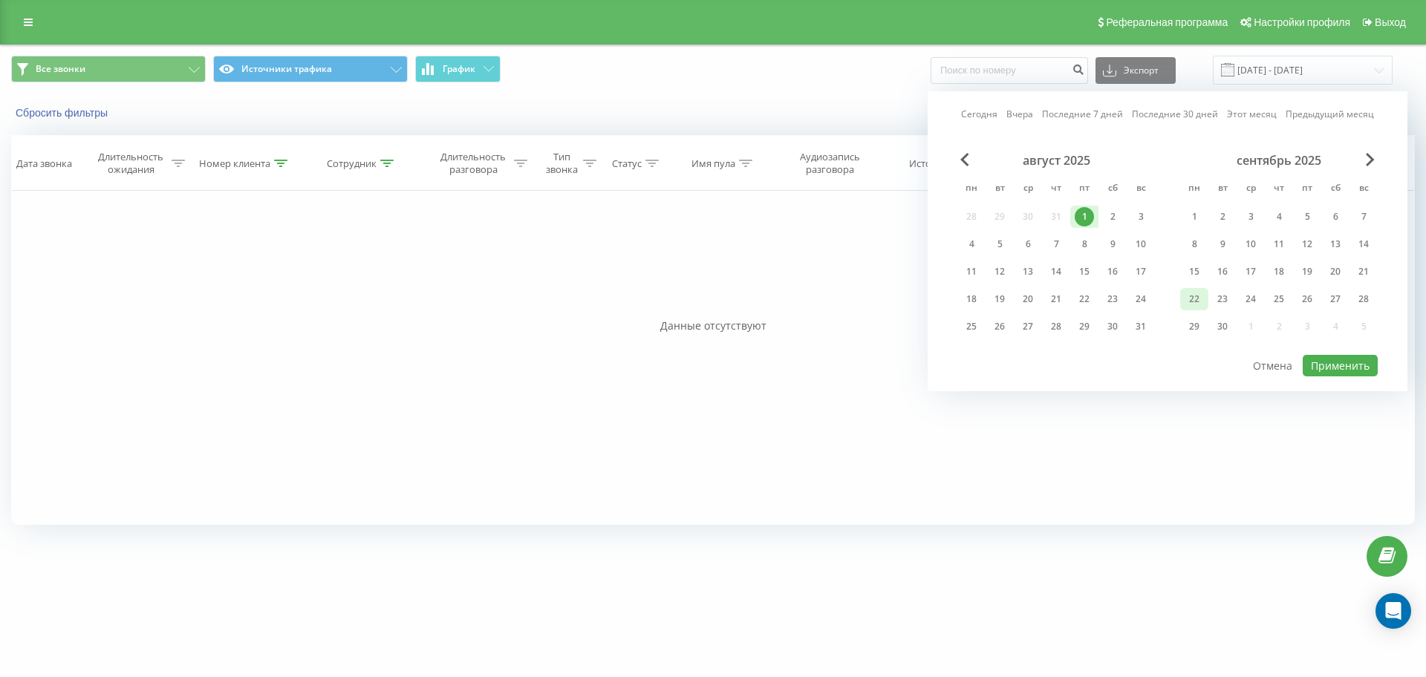
click at [1194, 306] on div "22" at bounding box center [1194, 299] width 19 height 19
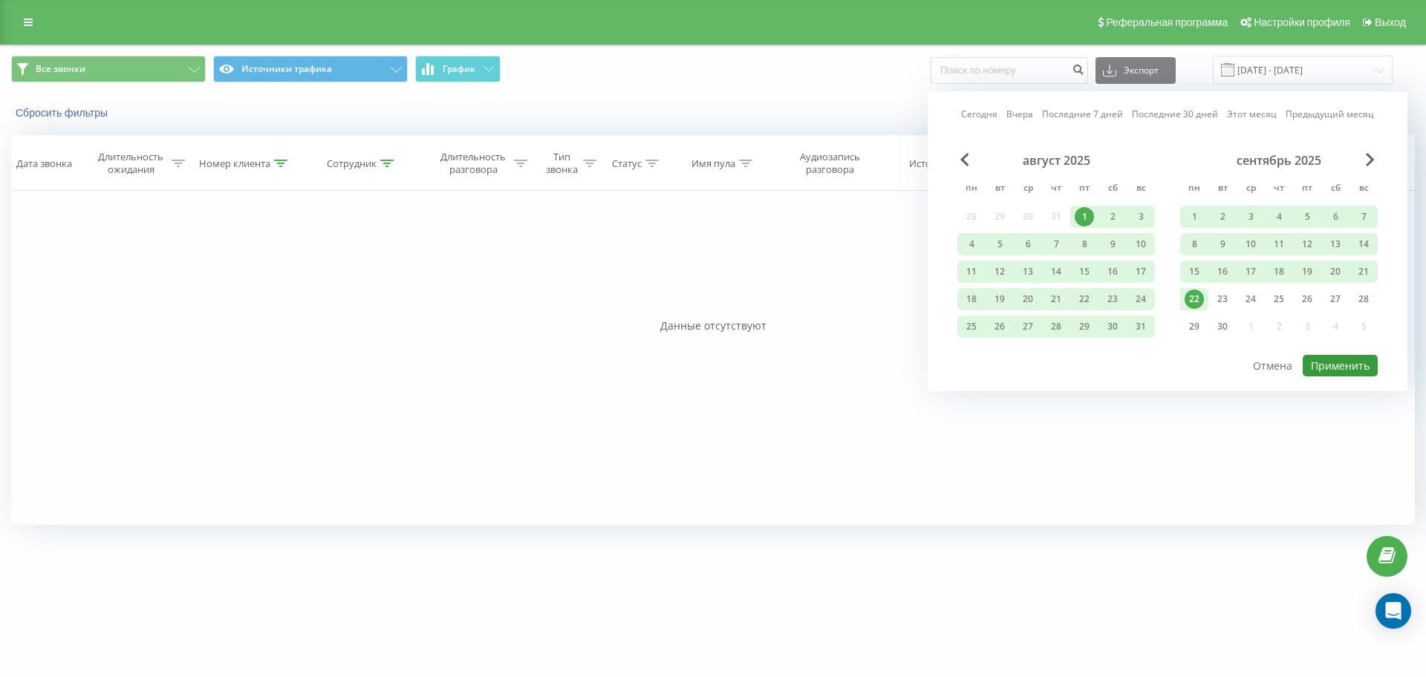
click at [1347, 368] on button "Применить" at bounding box center [1340, 366] width 75 height 22
type input "[DATE] - [DATE]"
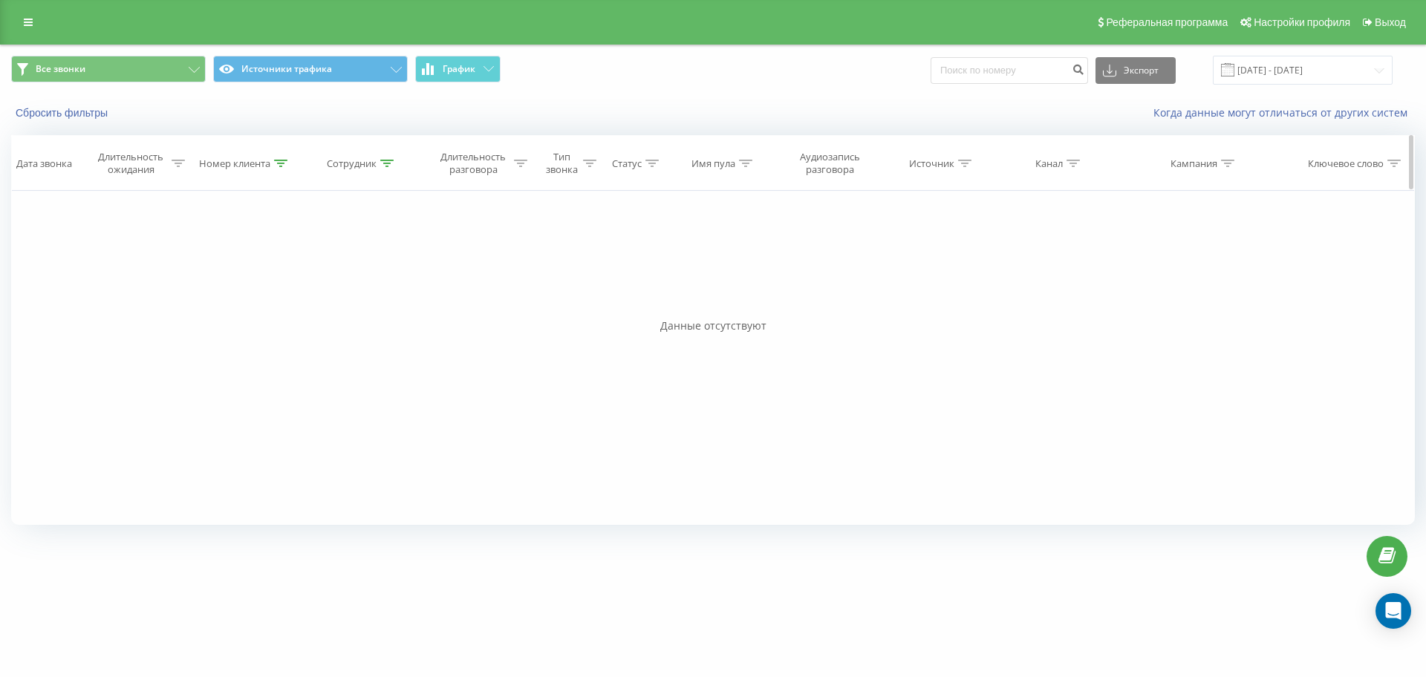
click at [282, 165] on icon at bounding box center [280, 163] width 13 height 7
click at [254, 273] on input "380967930288" at bounding box center [245, 270] width 131 height 26
drag, startPoint x: 234, startPoint y: 266, endPoint x: 0, endPoint y: 256, distance: 234.2
click at [0, 256] on div "Все звонки Источники трафика График Экспорт .csv .xls .xlsx [DATE] - [DATE] Сбр…" at bounding box center [713, 291] width 1426 height 493
click at [283, 298] on span "OK" at bounding box center [277, 298] width 42 height 23
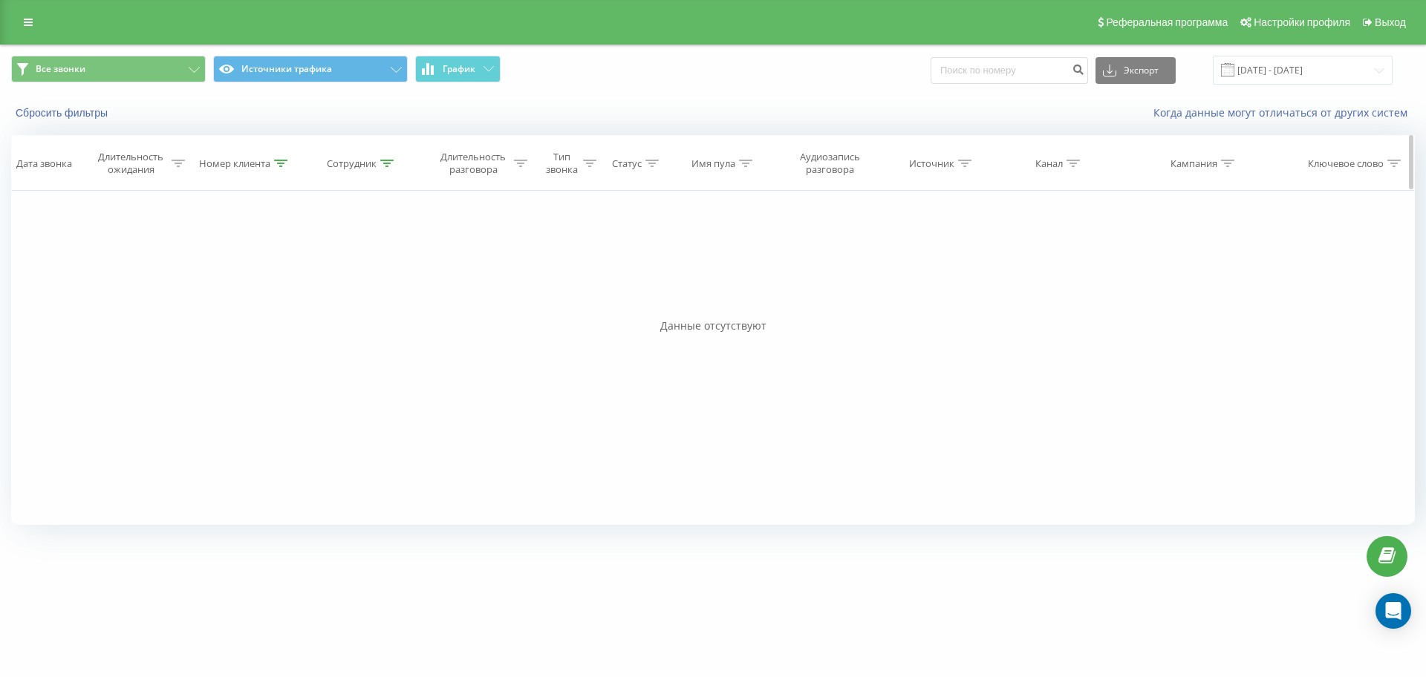
click at [384, 161] on icon at bounding box center [386, 163] width 13 height 7
click at [325, 303] on button "Отмена" at bounding box center [328, 299] width 63 height 19
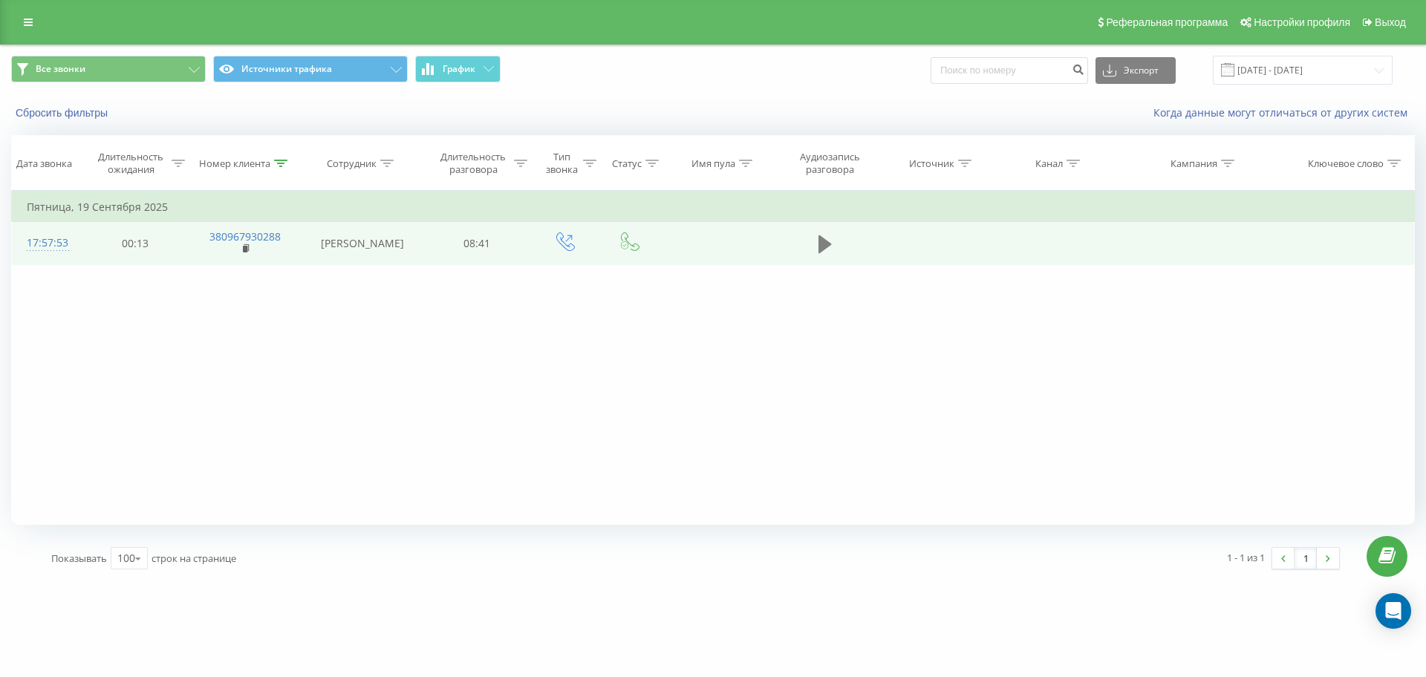
click at [831, 252] on icon at bounding box center [825, 244] width 13 height 21
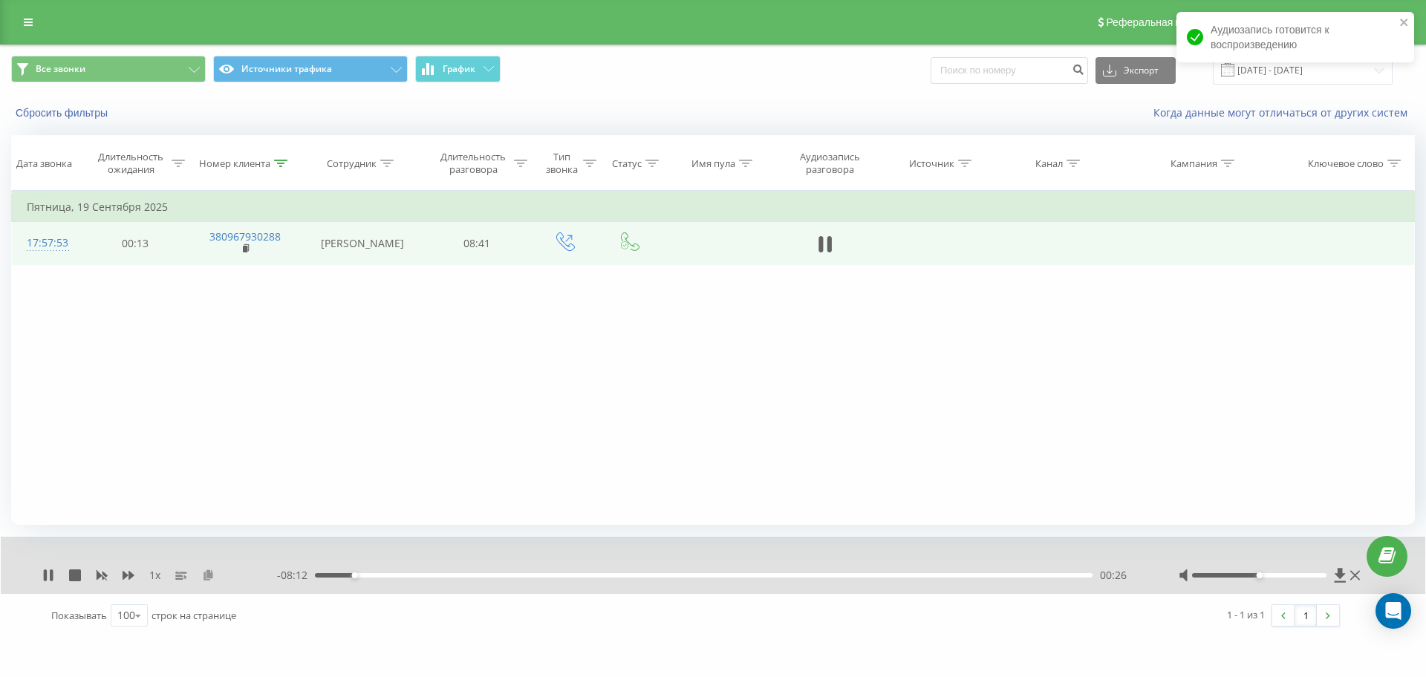
click at [214, 571] on icon at bounding box center [208, 575] width 13 height 10
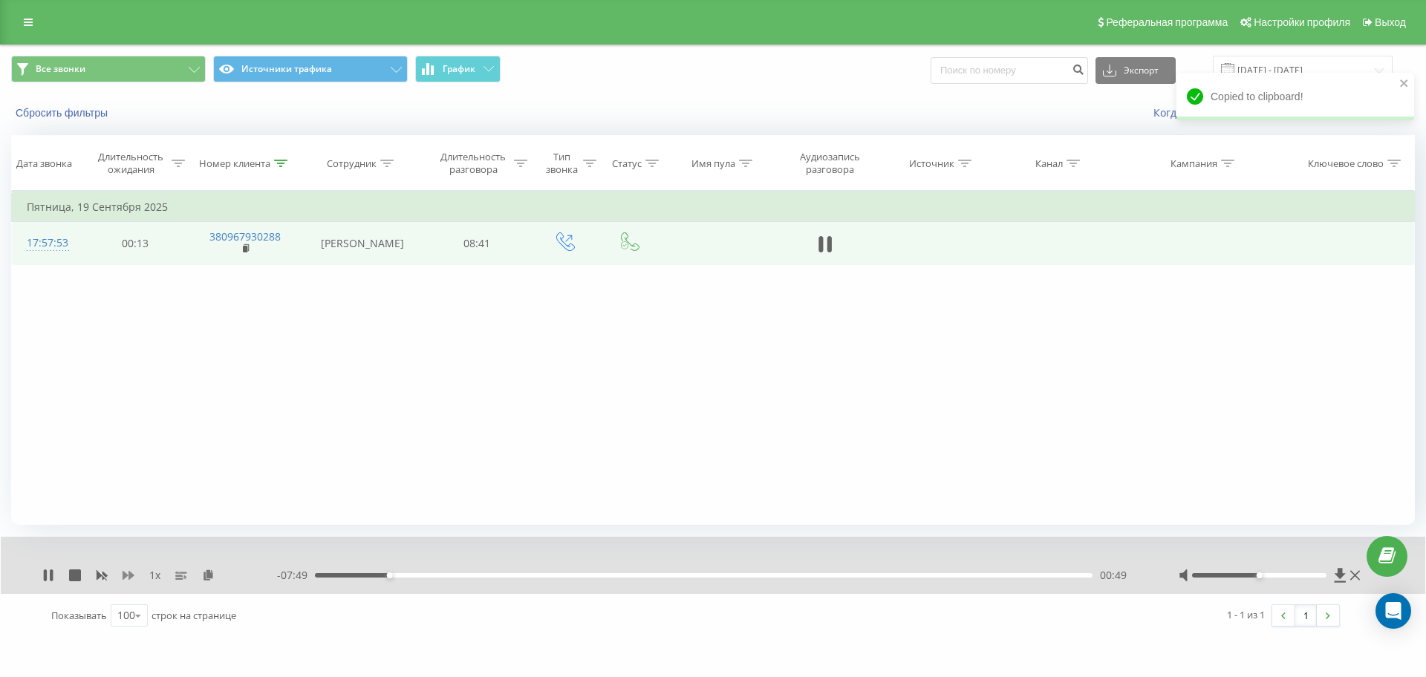
click at [126, 576] on icon at bounding box center [129, 575] width 12 height 9
click at [131, 575] on icon at bounding box center [129, 575] width 12 height 9
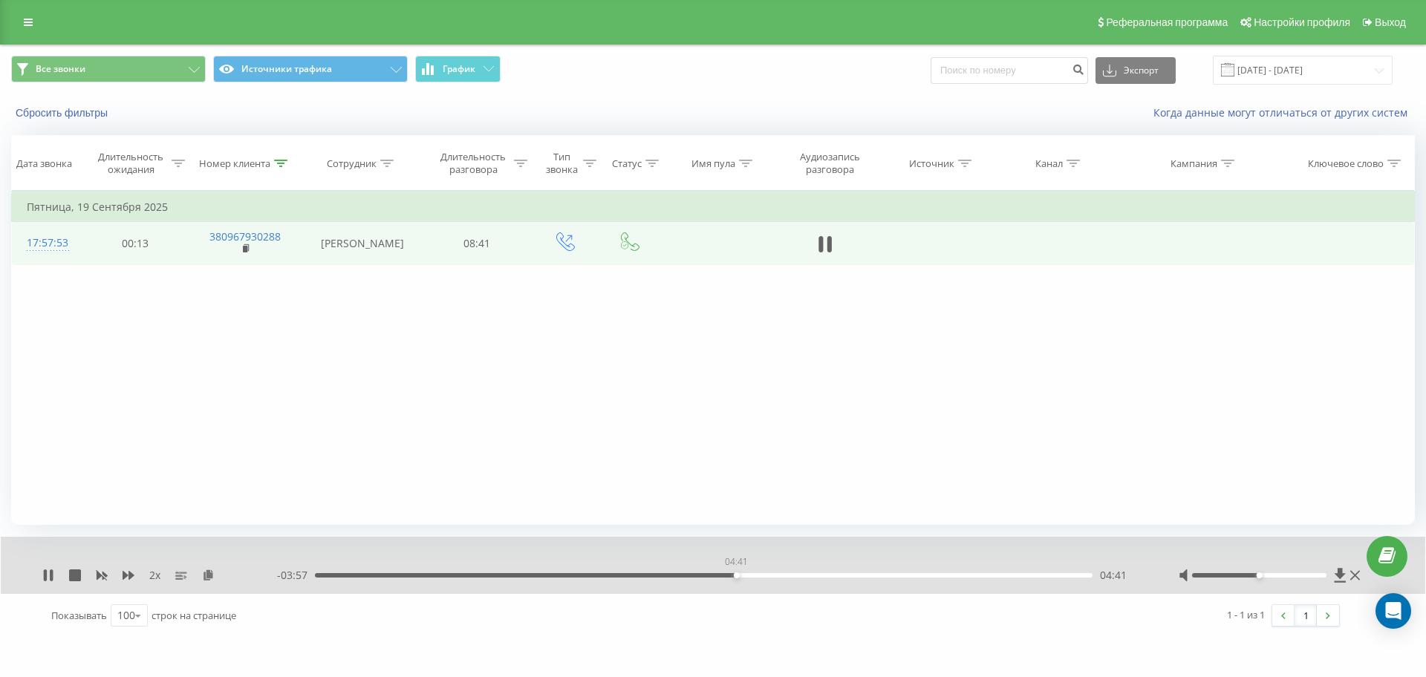
click at [736, 573] on div "04:41" at bounding box center [704, 575] width 778 height 4
click at [728, 573] on div "04:36" at bounding box center [704, 575] width 778 height 4
click at [101, 573] on icon at bounding box center [102, 576] width 12 height 12
click at [128, 579] on icon at bounding box center [129, 576] width 12 height 12
drag, startPoint x: 1275, startPoint y: 579, endPoint x: 1275, endPoint y: 570, distance: 8.9
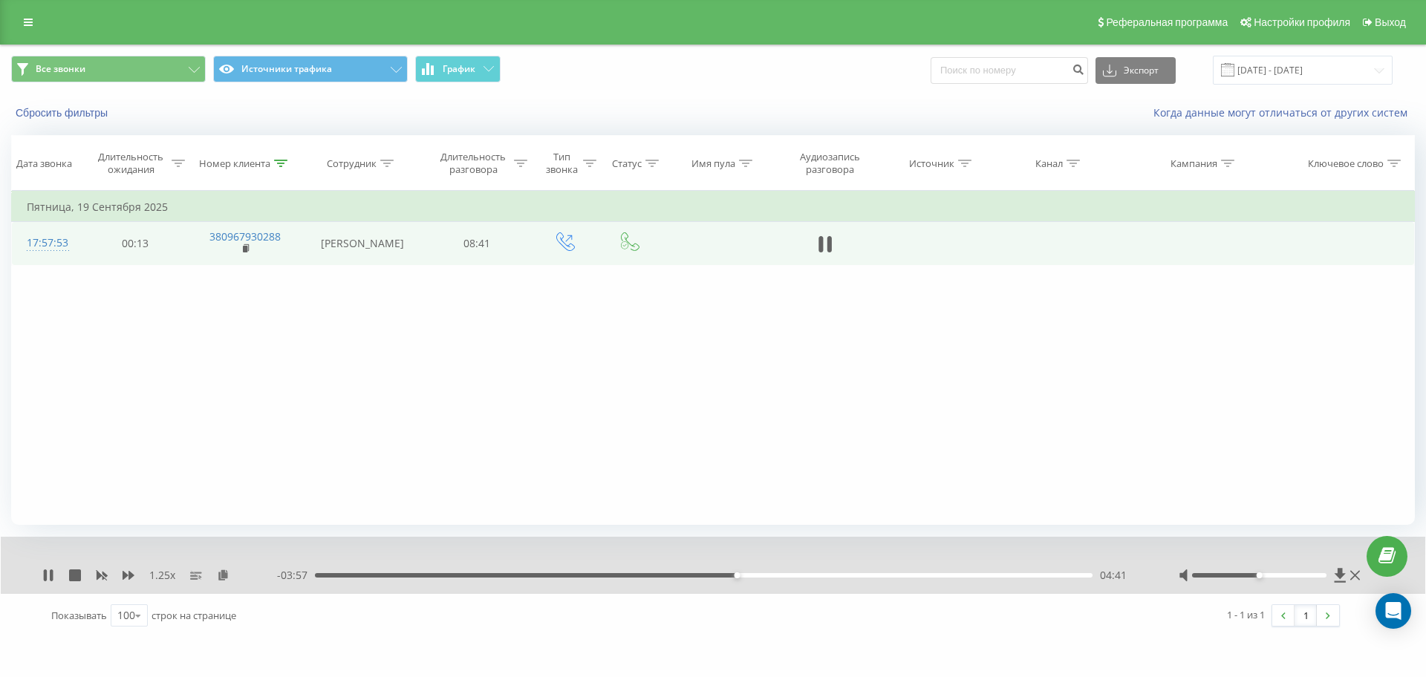
click at [1275, 578] on div at bounding box center [1271, 575] width 185 height 15
click at [1276, 570] on div at bounding box center [1271, 575] width 185 height 15
click at [1277, 571] on div at bounding box center [1271, 575] width 185 height 15
click at [1278, 574] on div at bounding box center [1259, 575] width 135 height 4
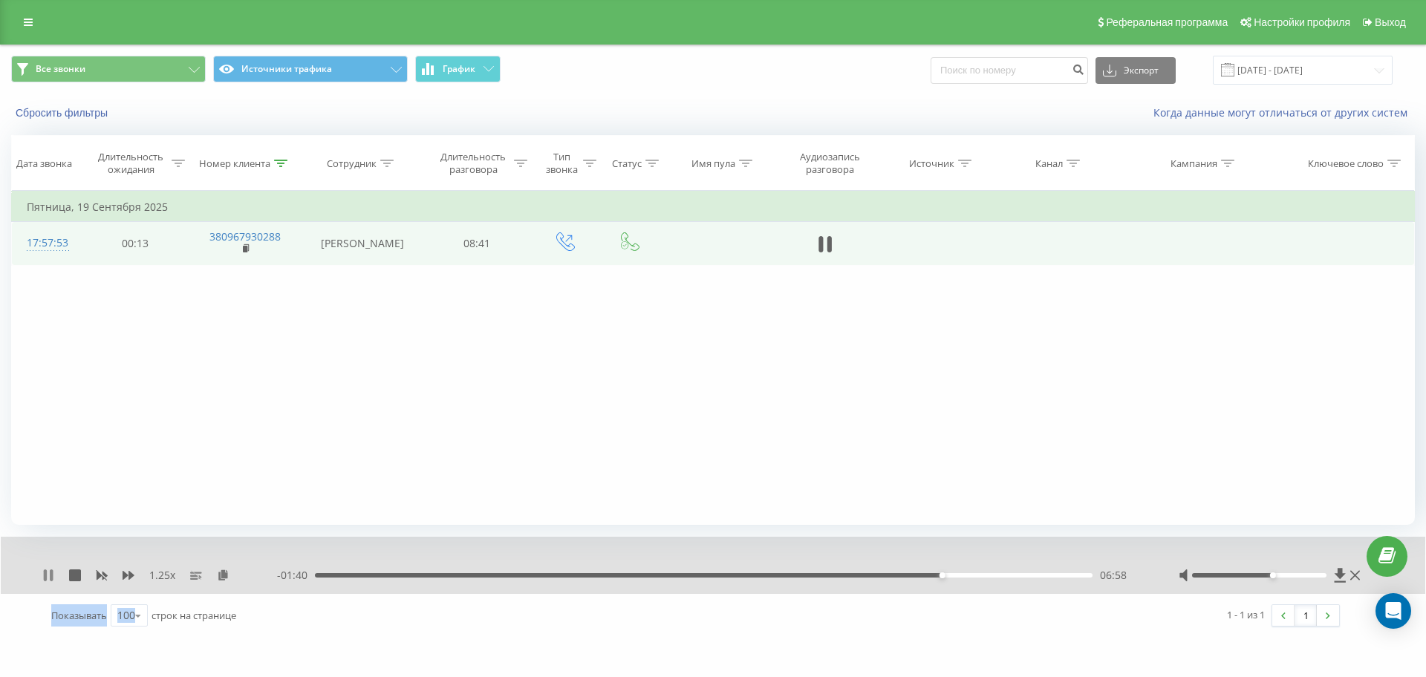
click at [45, 572] on icon at bounding box center [45, 576] width 3 height 12
click at [45, 570] on icon at bounding box center [48, 576] width 12 height 12
click at [49, 574] on icon at bounding box center [48, 576] width 12 height 12
click at [52, 573] on icon at bounding box center [48, 576] width 12 height 12
click at [963, 573] on div "08:37" at bounding box center [704, 575] width 778 height 4
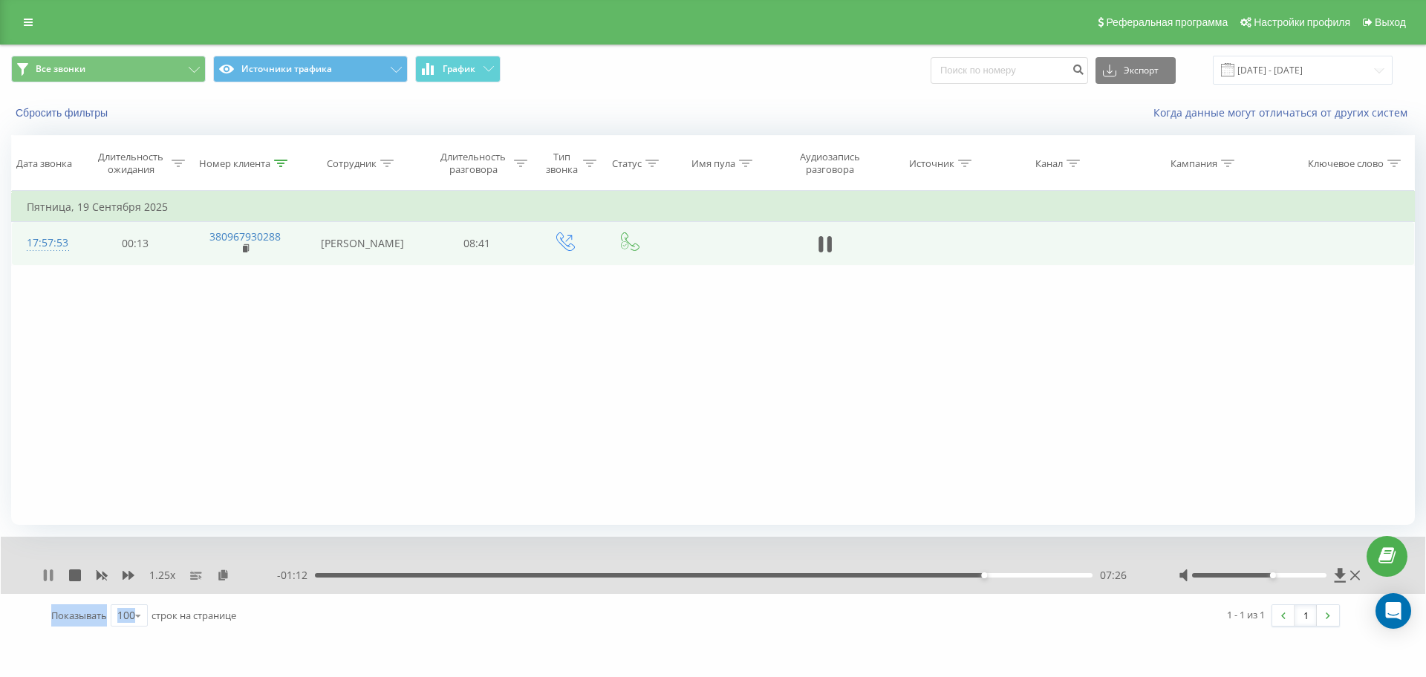
click at [51, 573] on icon at bounding box center [51, 576] width 3 height 12
click at [55, 567] on div "1.25 x - 01:12 07:27 07:27" at bounding box center [713, 565] width 1425 height 57
click at [48, 570] on icon at bounding box center [48, 576] width 12 height 12
click at [49, 578] on icon at bounding box center [48, 576] width 12 height 12
click at [52, 579] on icon at bounding box center [48, 576] width 12 height 12
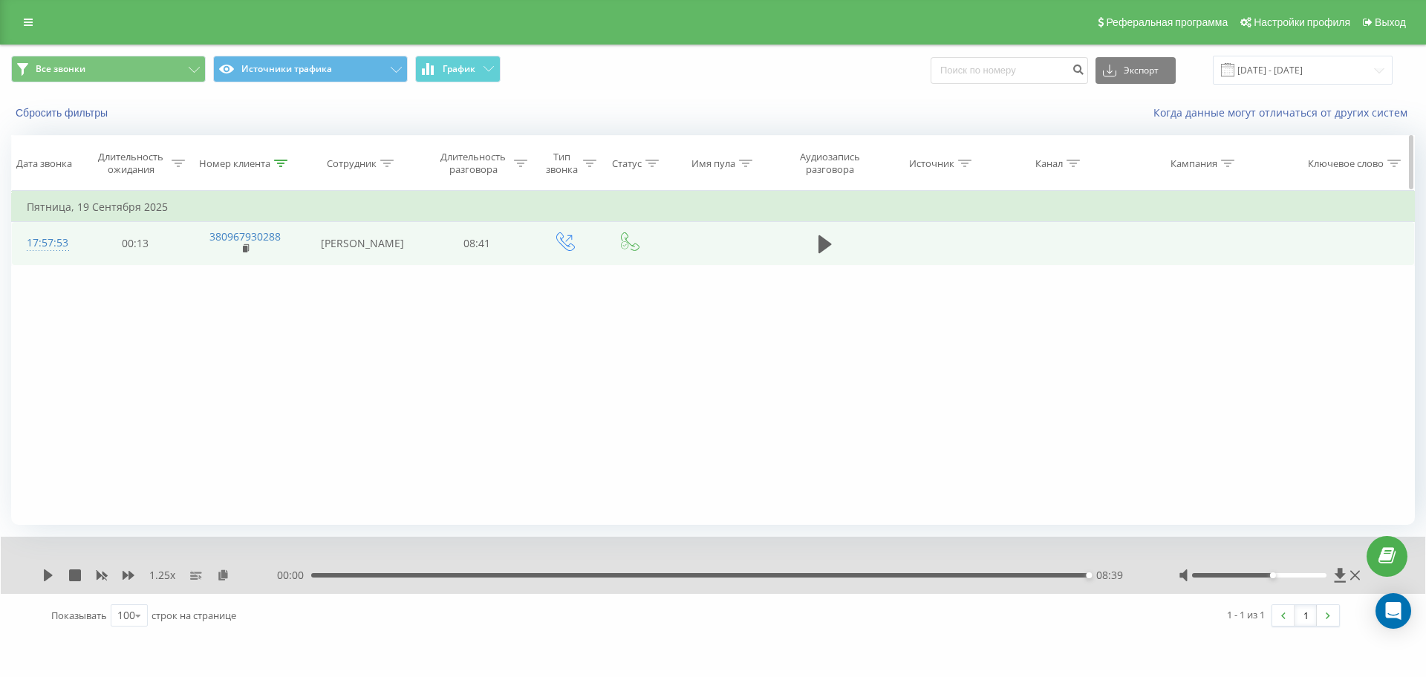
click at [282, 160] on icon at bounding box center [280, 163] width 13 height 7
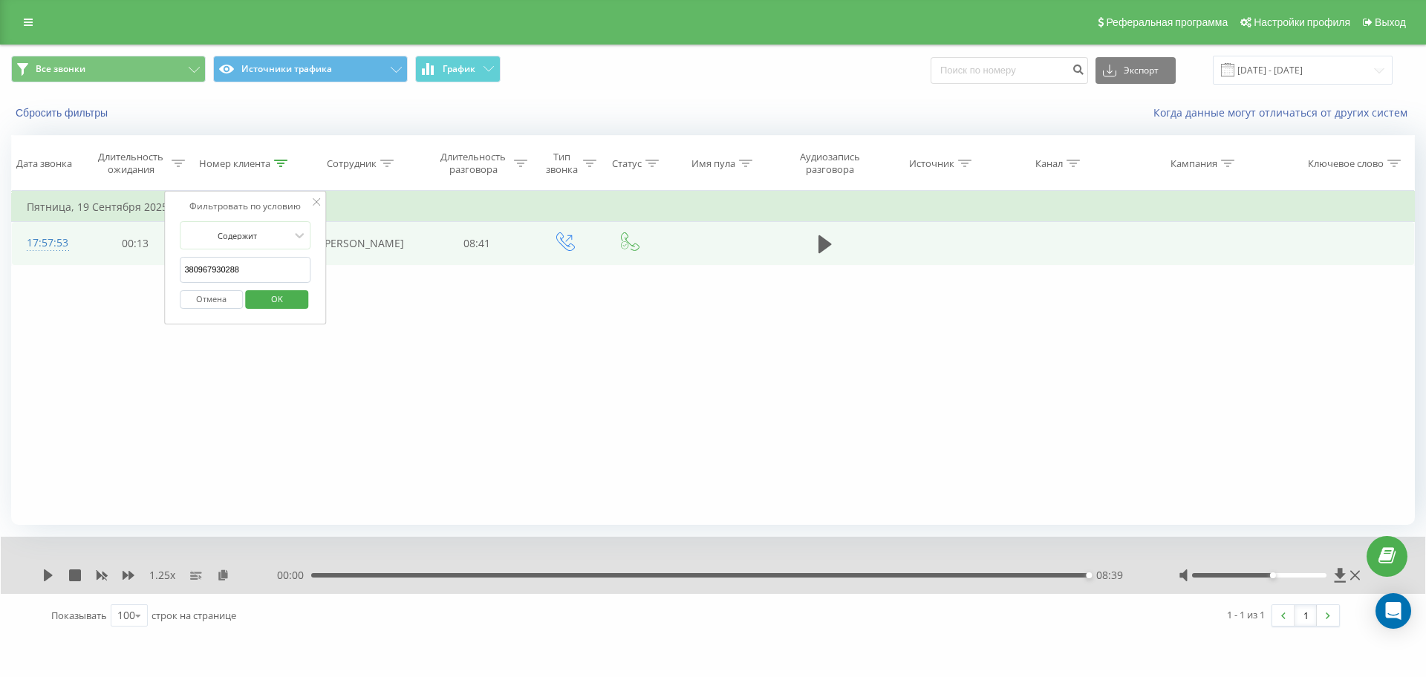
drag, startPoint x: 253, startPoint y: 275, endPoint x: 6, endPoint y: 276, distance: 246.6
click at [6, 276] on div "Все звонки Источники трафика График Экспорт .csv .xls .xlsx [DATE] - [DATE] Сбр…" at bounding box center [713, 341] width 1426 height 593
paste input "53359672"
click button "OK" at bounding box center [276, 299] width 63 height 19
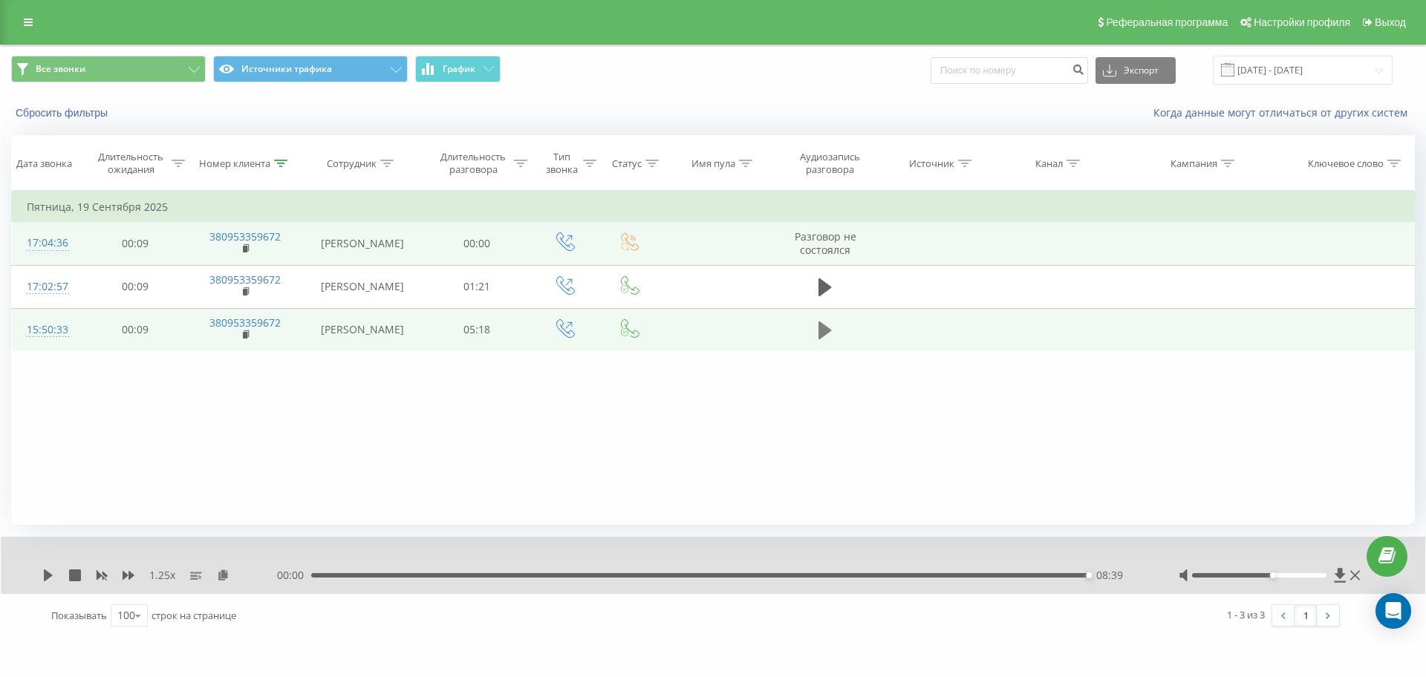
drag, startPoint x: 810, startPoint y: 331, endPoint x: 819, endPoint y: 332, distance: 8.3
click at [816, 333] on td at bounding box center [825, 329] width 104 height 43
click at [820, 331] on icon at bounding box center [825, 331] width 13 height 18
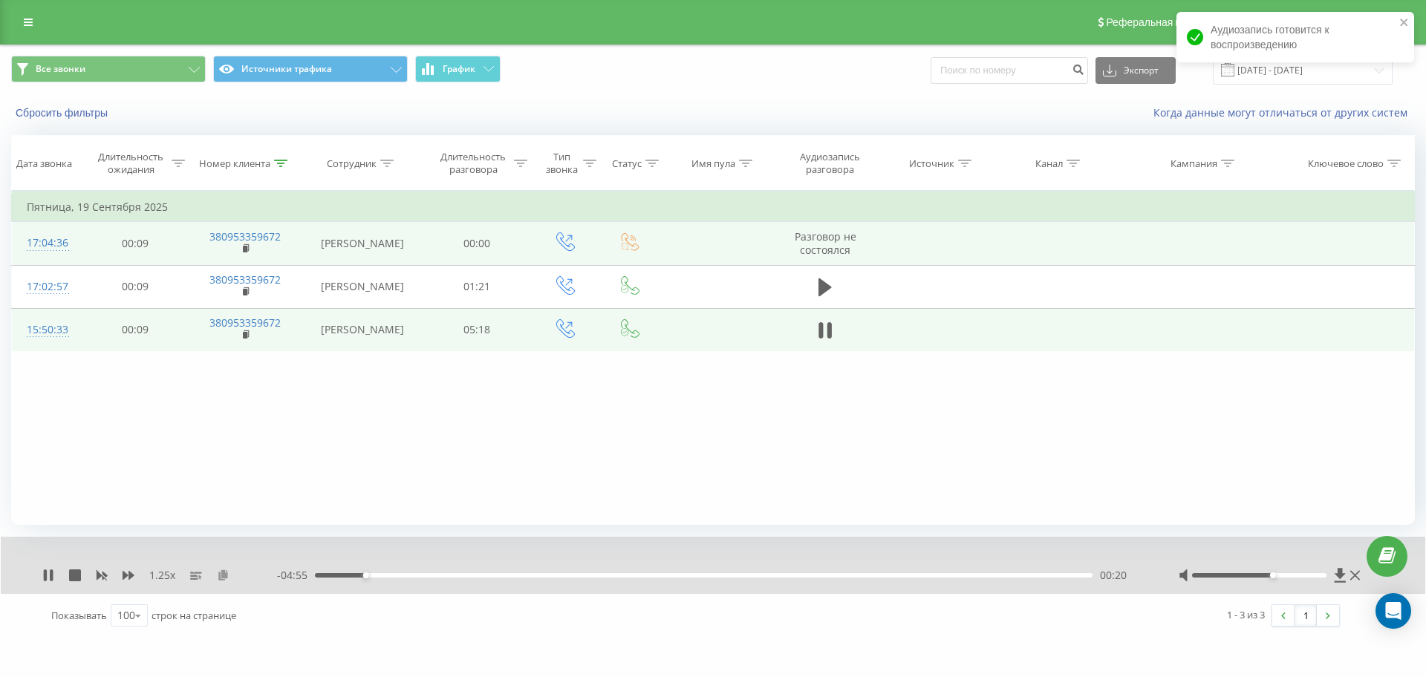
click at [224, 579] on icon at bounding box center [223, 575] width 13 height 10
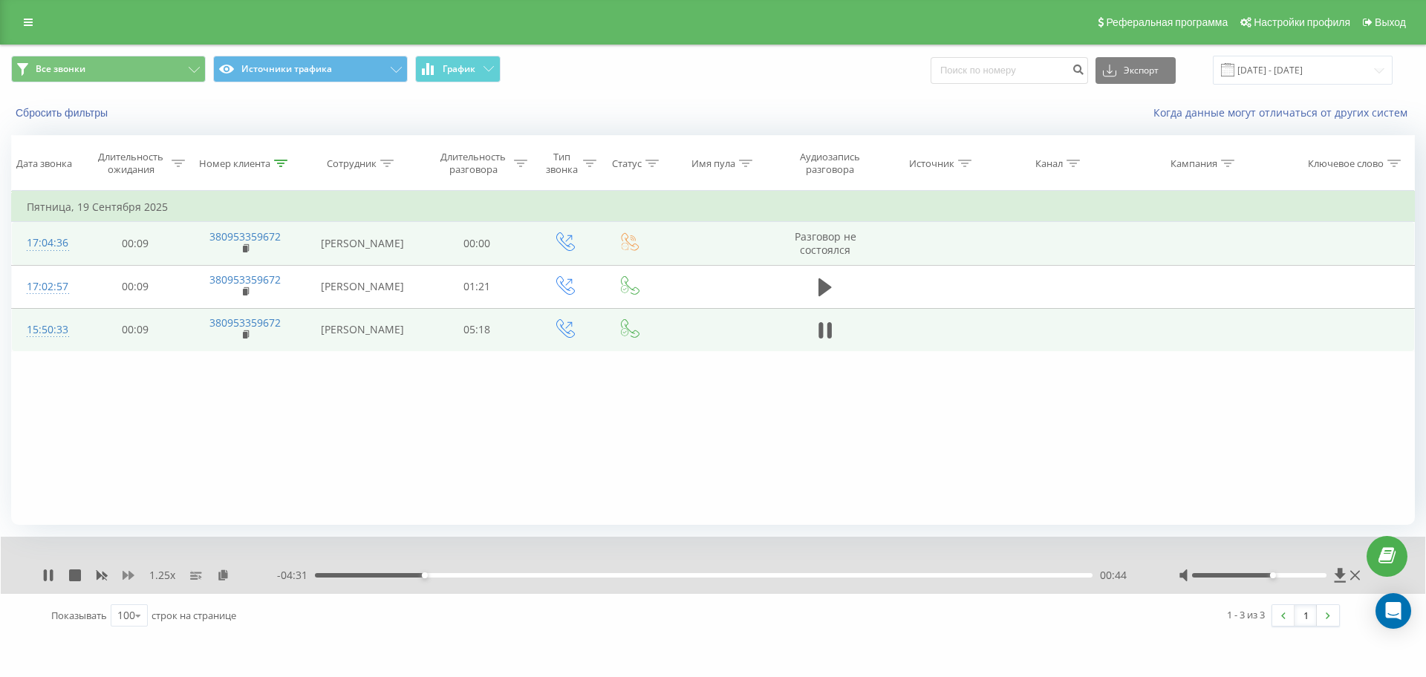
click at [130, 573] on icon at bounding box center [129, 575] width 12 height 9
click at [821, 328] on icon at bounding box center [821, 330] width 4 height 16
click at [279, 157] on div at bounding box center [280, 163] width 13 height 13
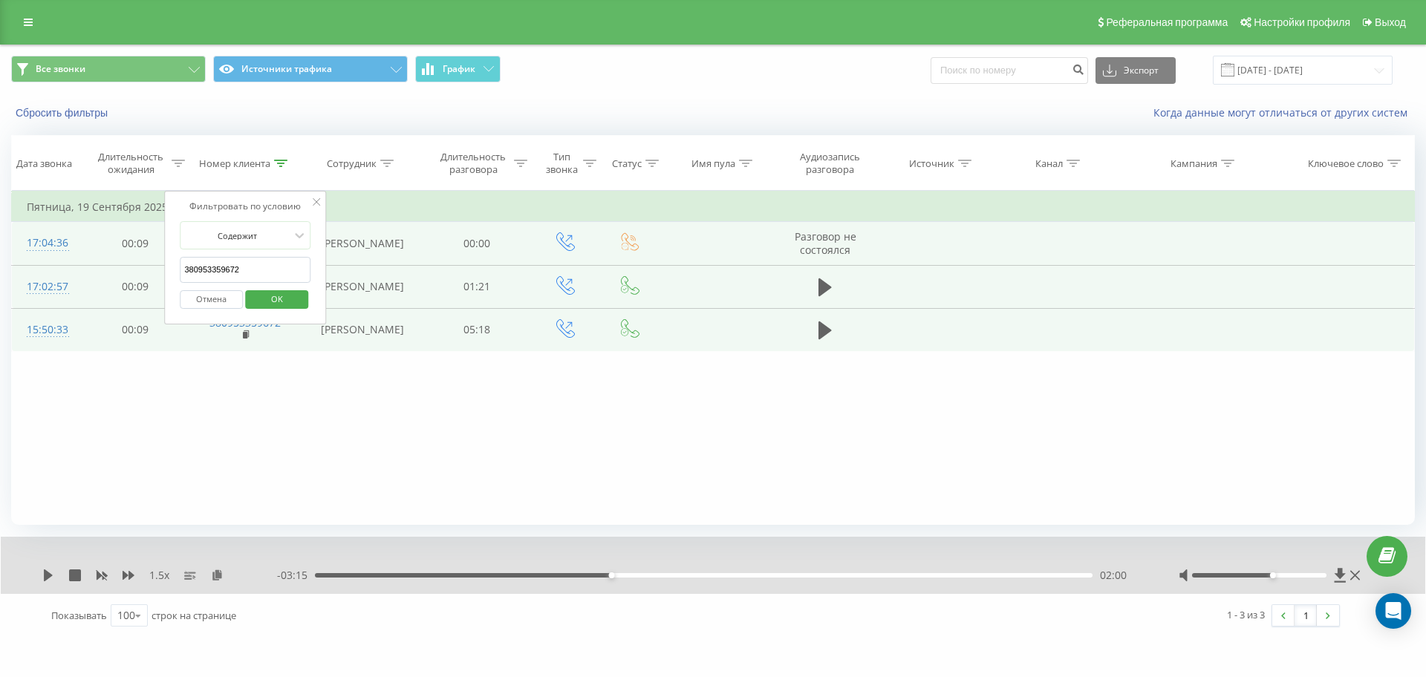
drag, startPoint x: 260, startPoint y: 267, endPoint x: 58, endPoint y: 271, distance: 202.1
click at [83, 271] on table "Фильтровать по условию Равно Отмена OK Фильтровать по условию Содержит 38095335…" at bounding box center [713, 271] width 1404 height 161
paste input "634008419"
type input "380634008419"
click button "OK" at bounding box center [276, 299] width 63 height 19
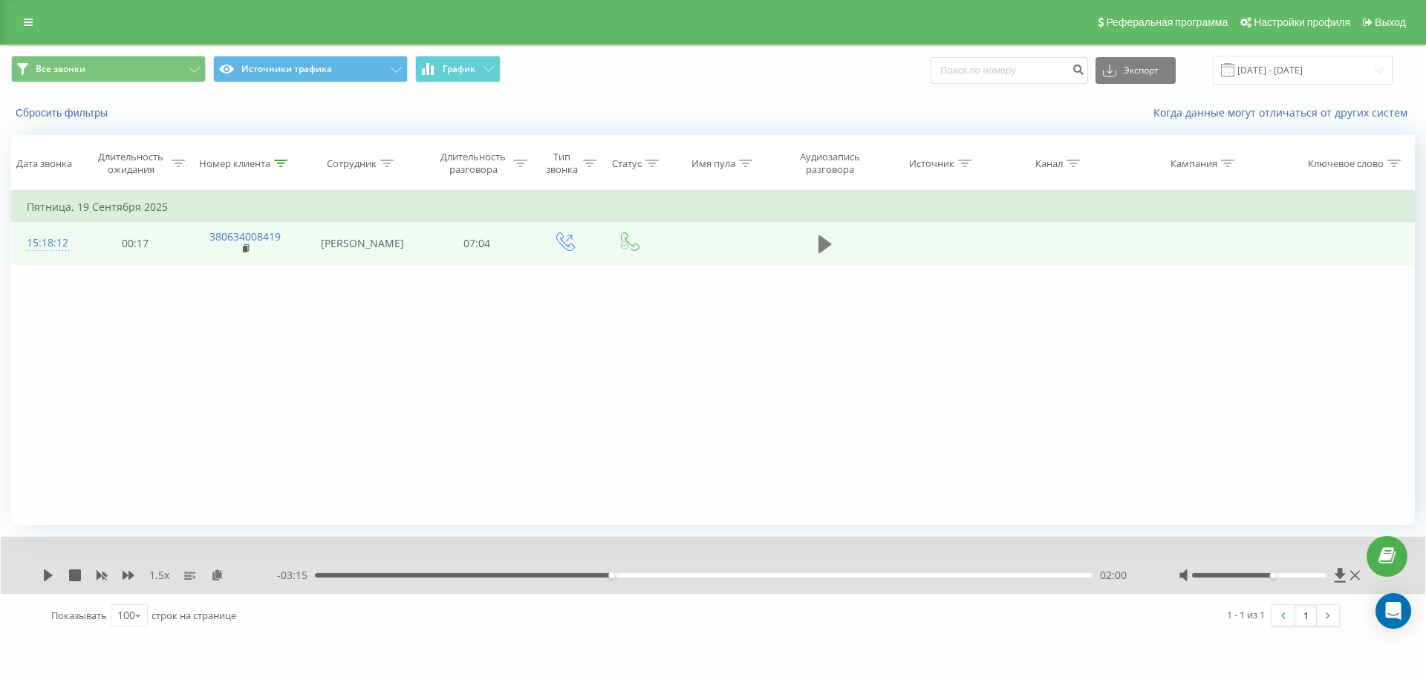
click at [824, 245] on icon at bounding box center [825, 244] width 13 height 18
click at [216, 572] on icon at bounding box center [217, 575] width 13 height 10
click at [48, 570] on icon at bounding box center [48, 576] width 12 height 12
click at [45, 576] on icon at bounding box center [48, 576] width 9 height 12
click at [974, 577] on div "06:08" at bounding box center [704, 575] width 778 height 4
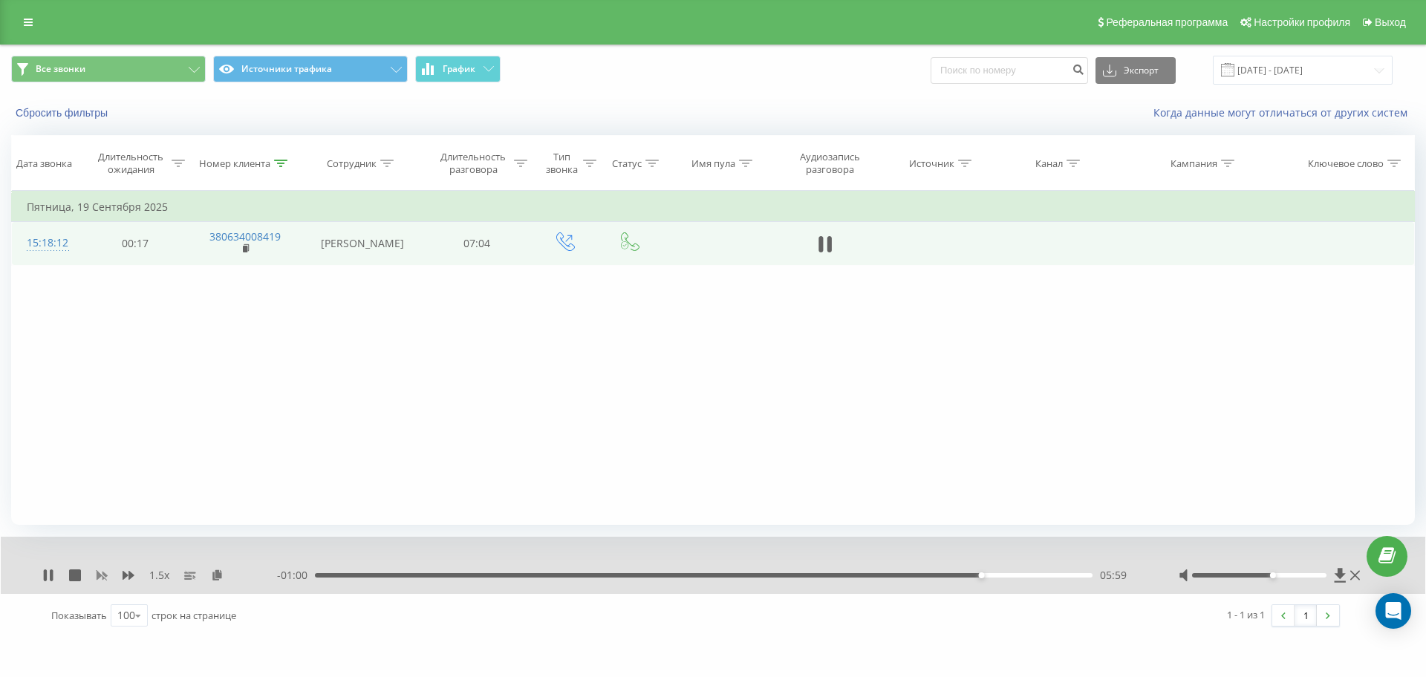
click at [104, 575] on icon at bounding box center [102, 576] width 11 height 9
